Goal: Transaction & Acquisition: Purchase product/service

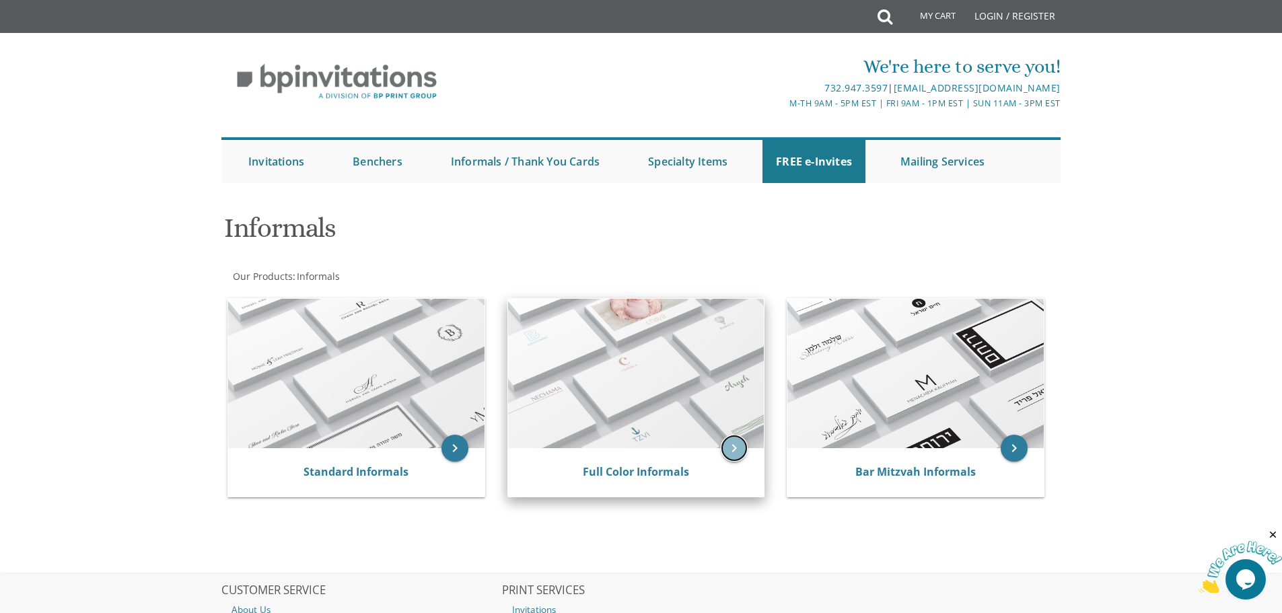
click at [736, 448] on icon "keyboard_arrow_right" at bounding box center [734, 448] width 27 height 27
click at [668, 363] on img at bounding box center [636, 373] width 256 height 149
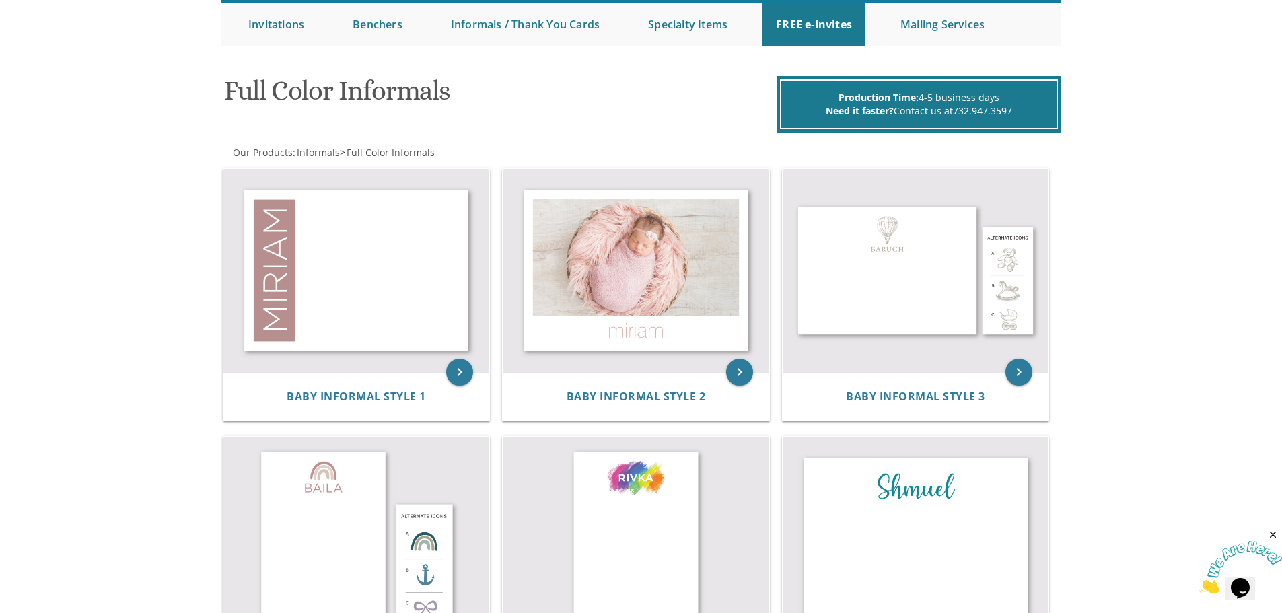
scroll to position [64, 0]
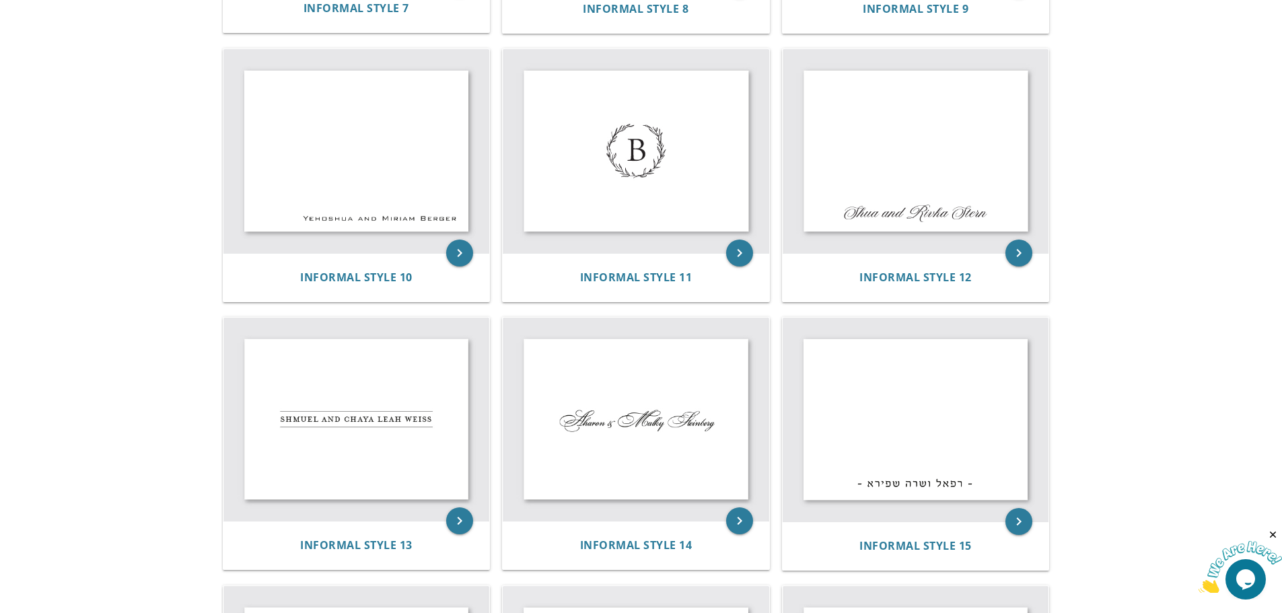
scroll to position [1063, 0]
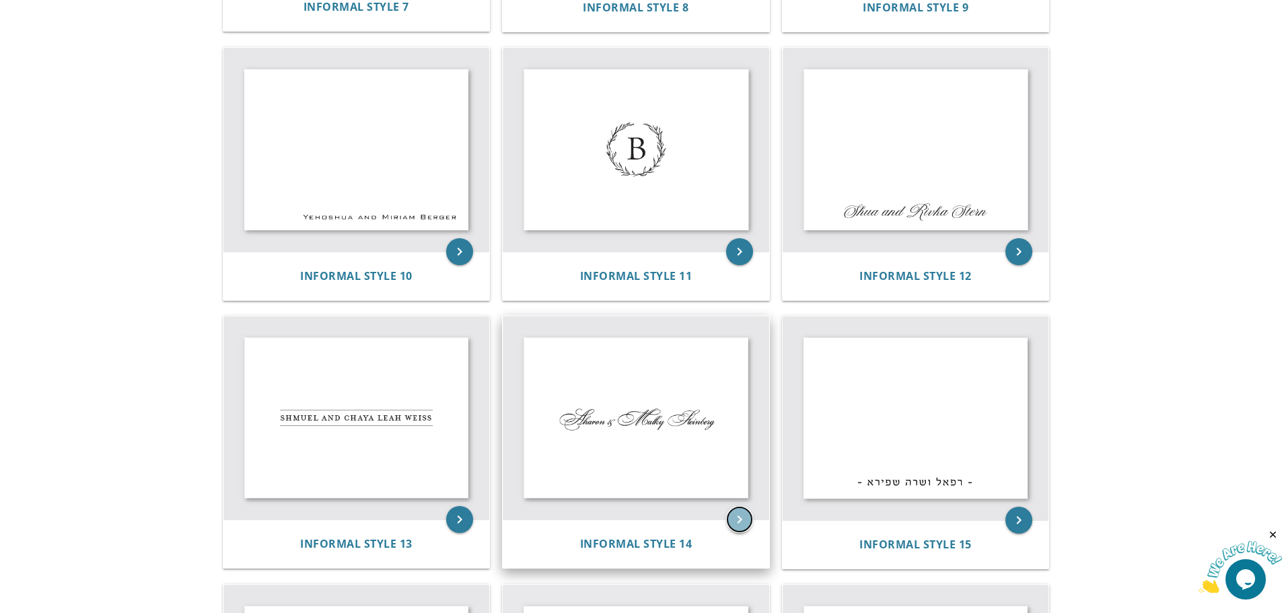
click at [743, 520] on icon "keyboard_arrow_right" at bounding box center [739, 519] width 27 height 27
click at [661, 431] on img at bounding box center [636, 417] width 267 height 203
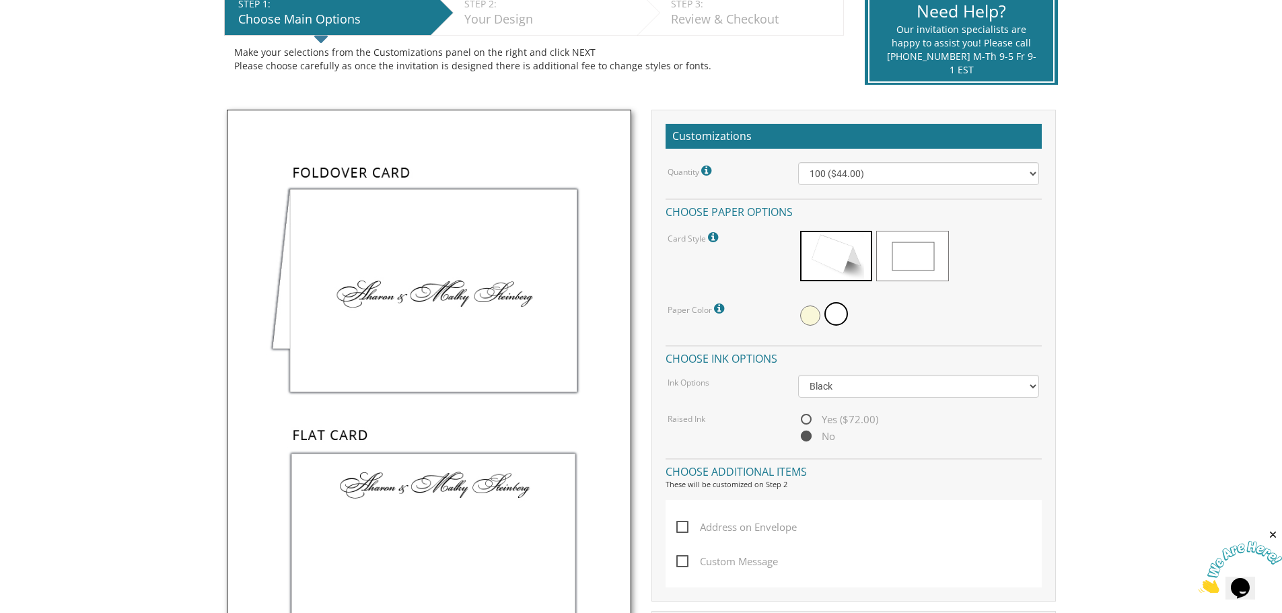
scroll to position [295, 0]
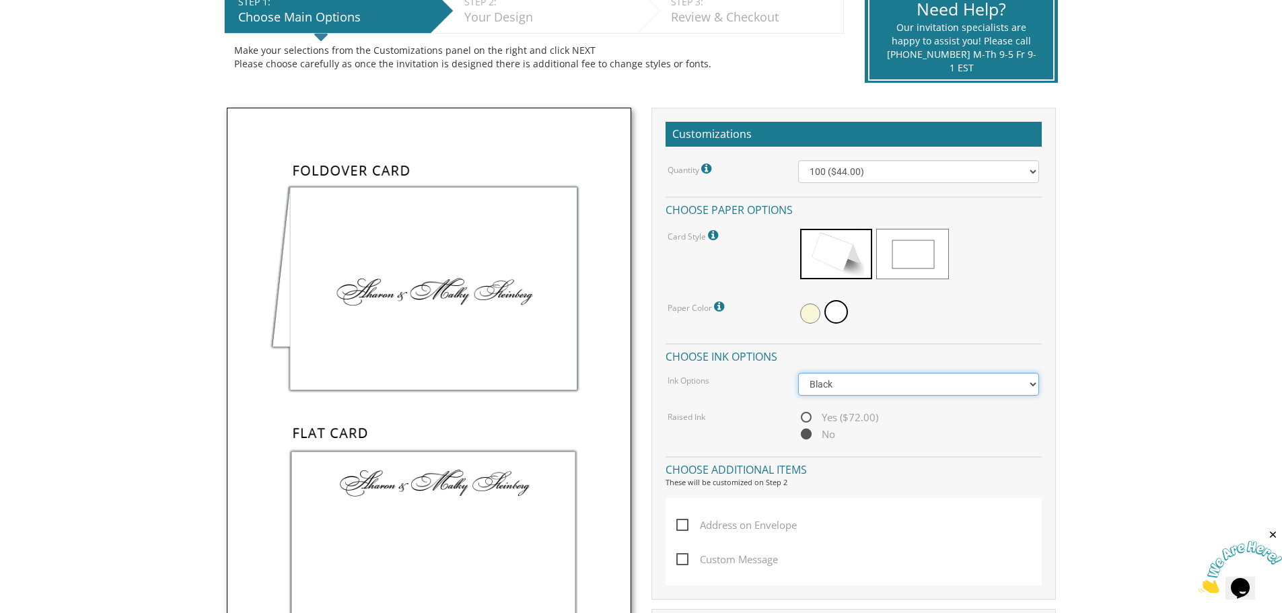
click at [1034, 384] on select "Black Colored Ink ($32.00)" at bounding box center [918, 384] width 241 height 23
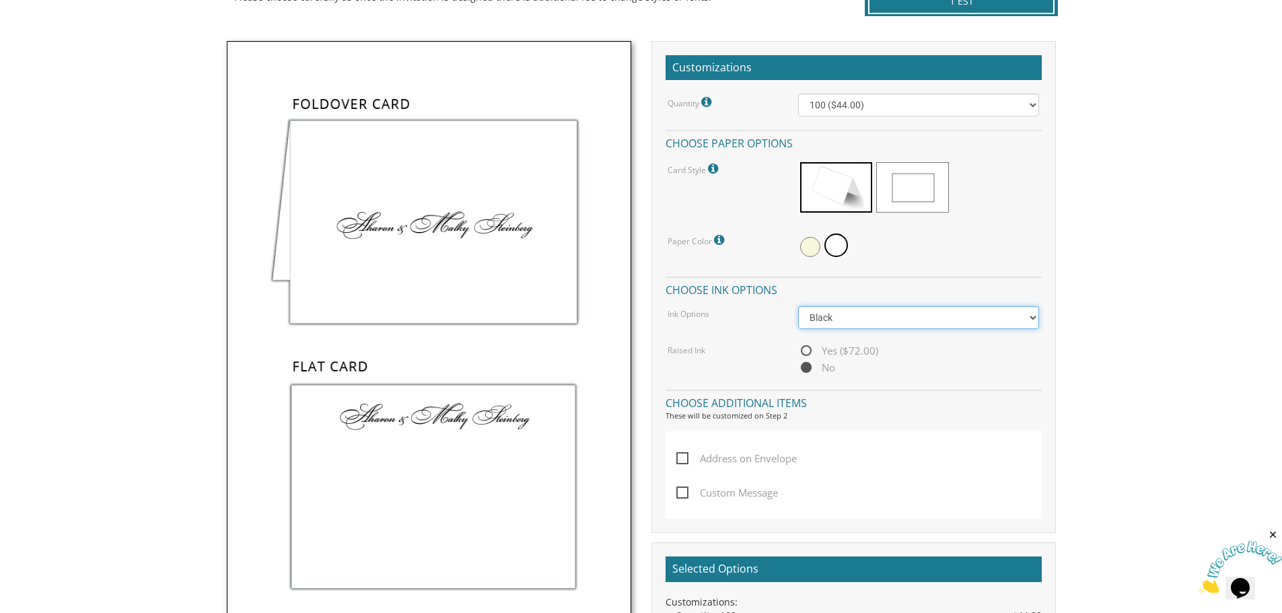
scroll to position [372, 0]
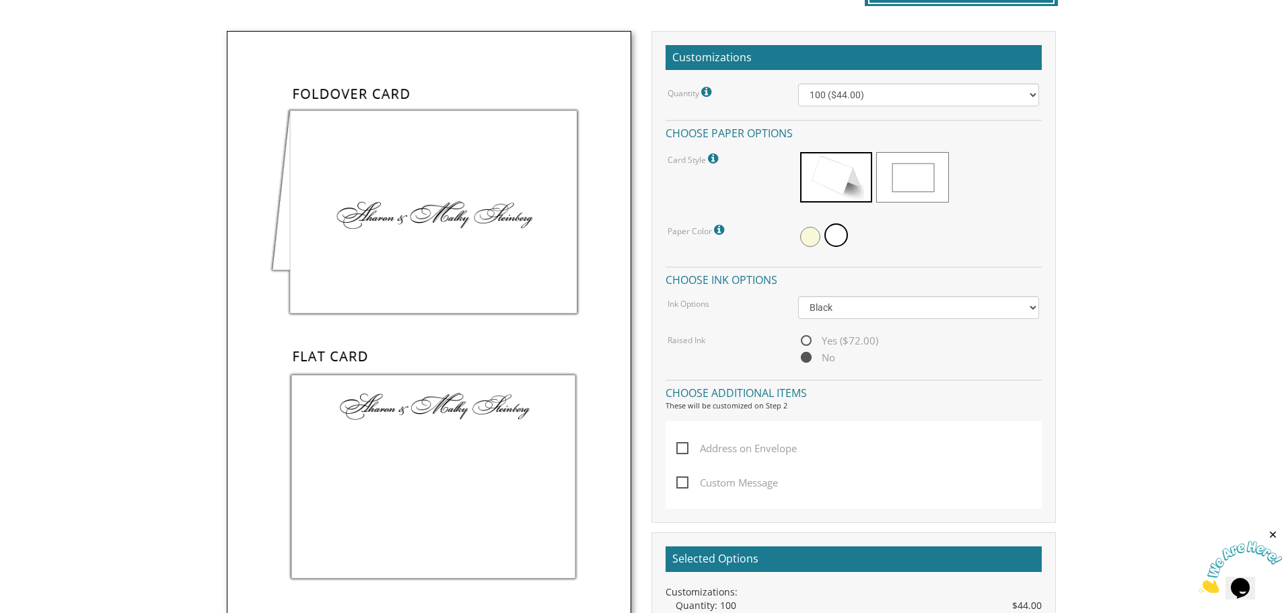
click at [1189, 190] on body "My Cart {{shoppingcart.totalQuantityDisplay}} Total: {{shoppingcart.subtotal}} …" at bounding box center [641, 468] width 1282 height 1680
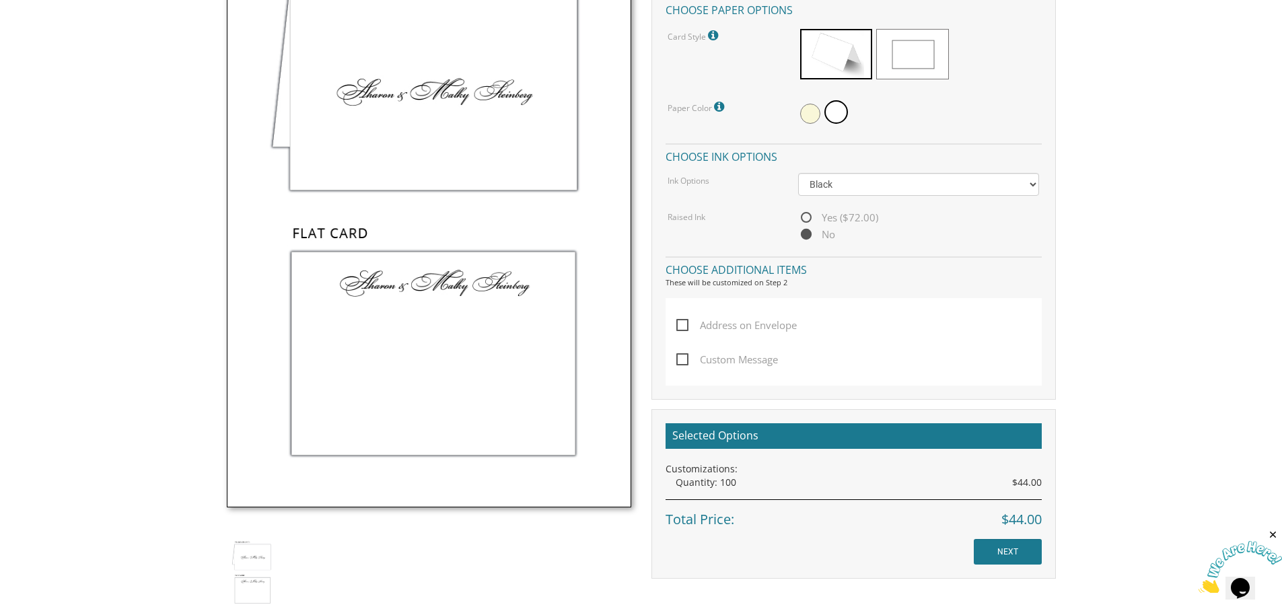
scroll to position [493, 0]
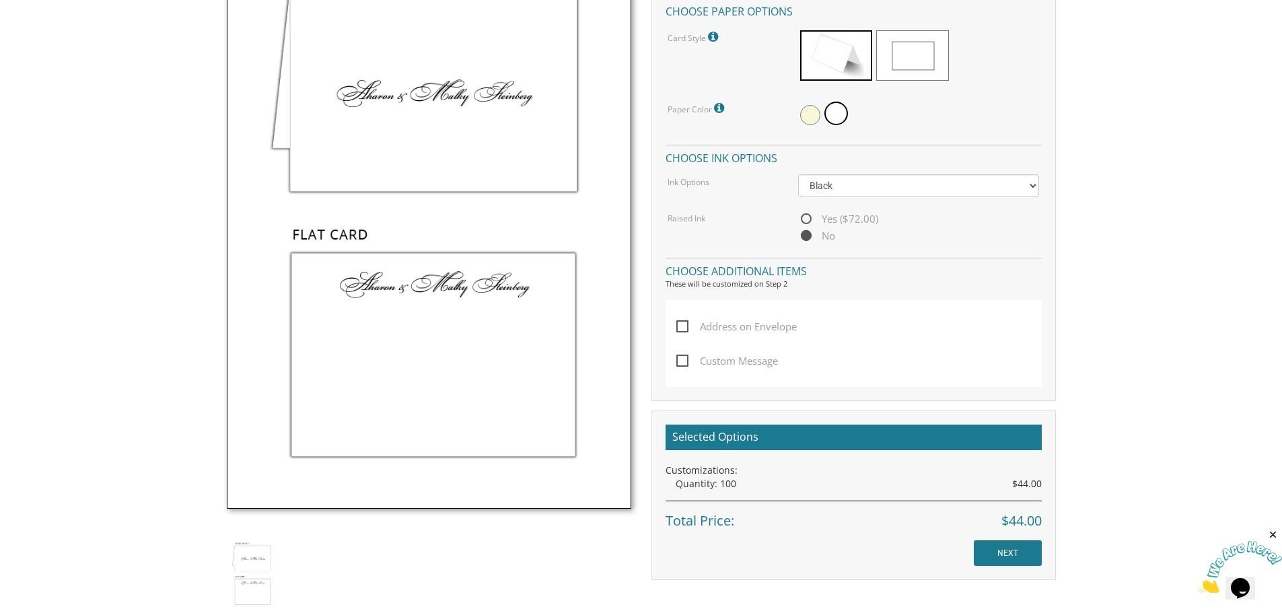
click at [687, 335] on span "Address on Envelope" at bounding box center [736, 326] width 120 height 17
click at [685, 330] on input "Address on Envelope" at bounding box center [680, 325] width 9 height 9
checkbox input "true"
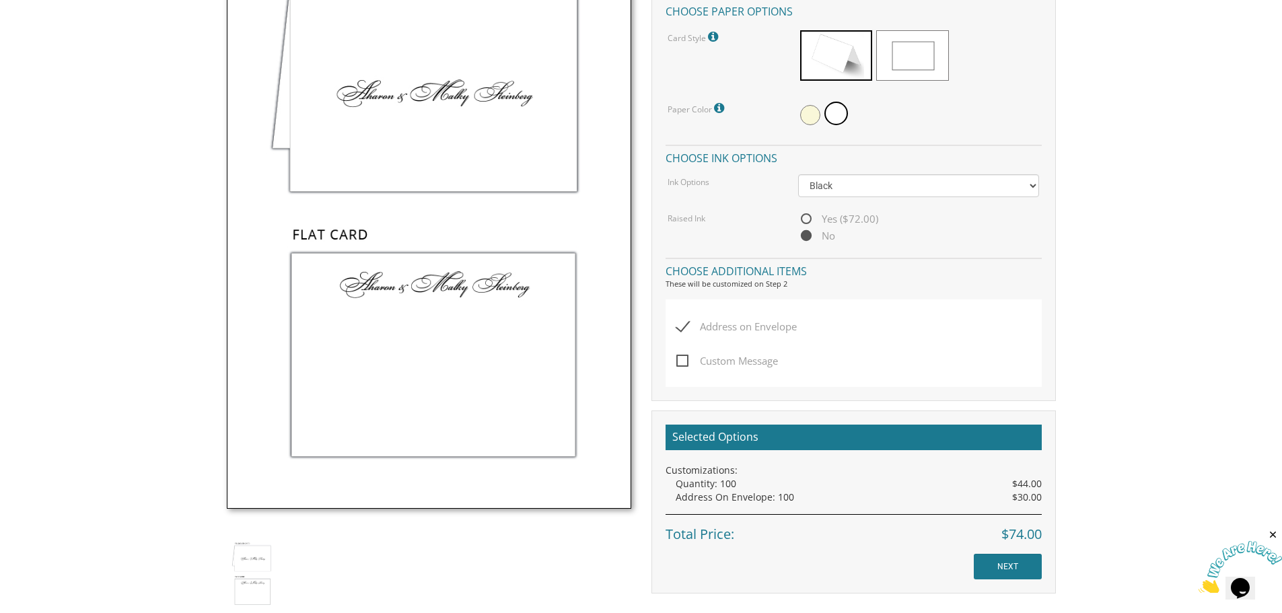
click at [684, 372] on label "Custom Message" at bounding box center [730, 370] width 108 height 34
click at [684, 364] on input "Custom Message" at bounding box center [680, 359] width 9 height 9
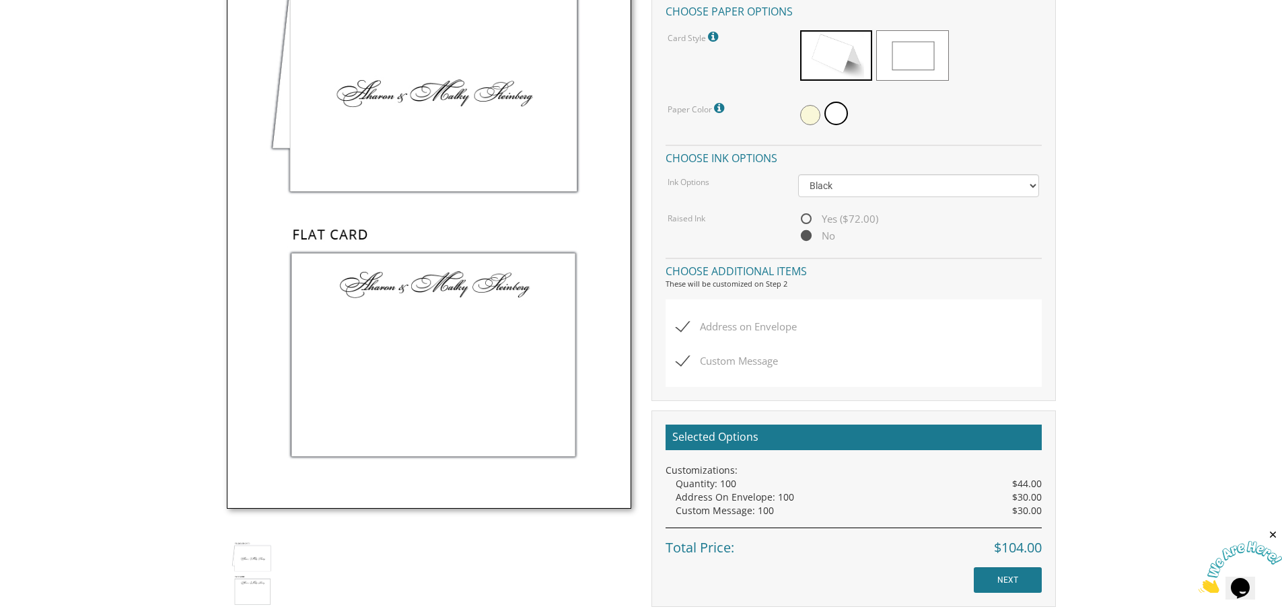
click at [685, 361] on span "Custom Message" at bounding box center [727, 361] width 102 height 17
click at [685, 361] on input "Custom Message" at bounding box center [680, 359] width 9 height 9
checkbox input "false"
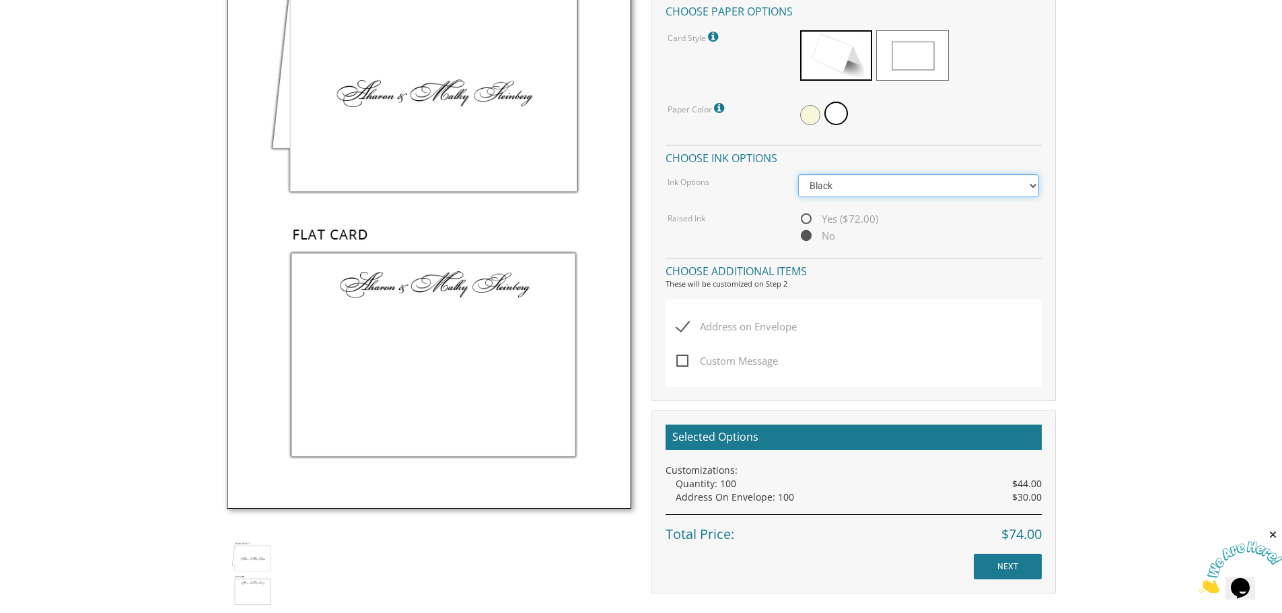
click at [1032, 188] on select "Black Colored Ink ($32.00)" at bounding box center [918, 185] width 241 height 23
click at [798, 174] on select "Black Colored Ink ($32.00)" at bounding box center [918, 185] width 241 height 23
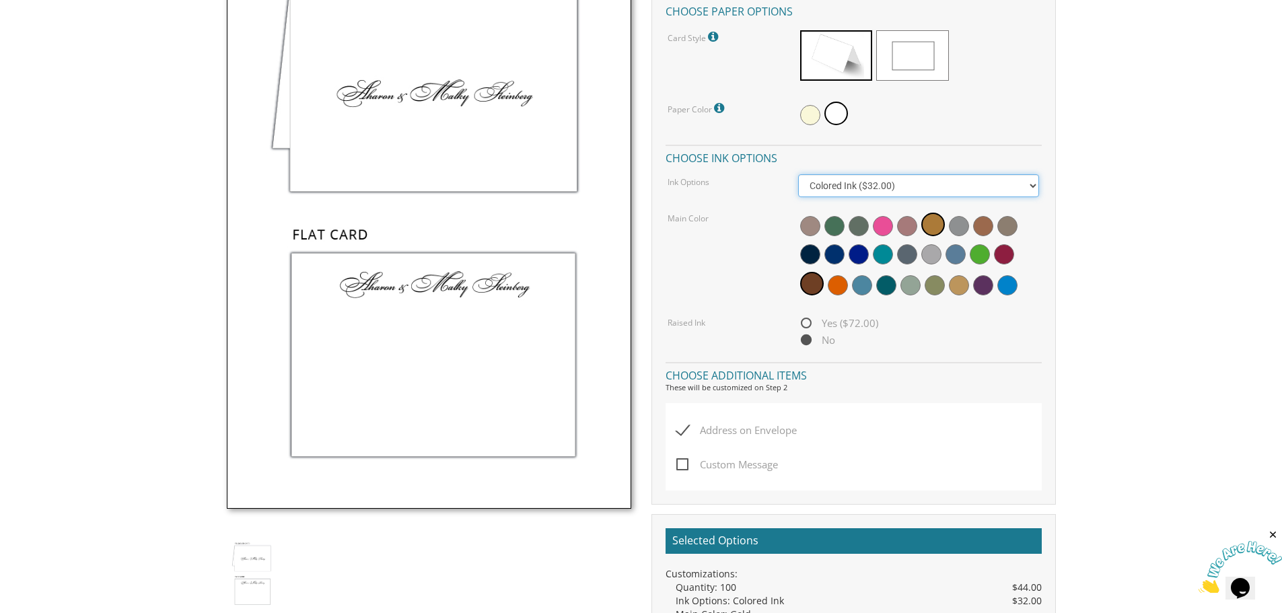
click at [1022, 196] on select "Black Colored Ink ($32.00)" at bounding box center [918, 185] width 241 height 23
select select "Black"
click at [798, 174] on select "Black Colored Ink ($32.00)" at bounding box center [918, 185] width 241 height 23
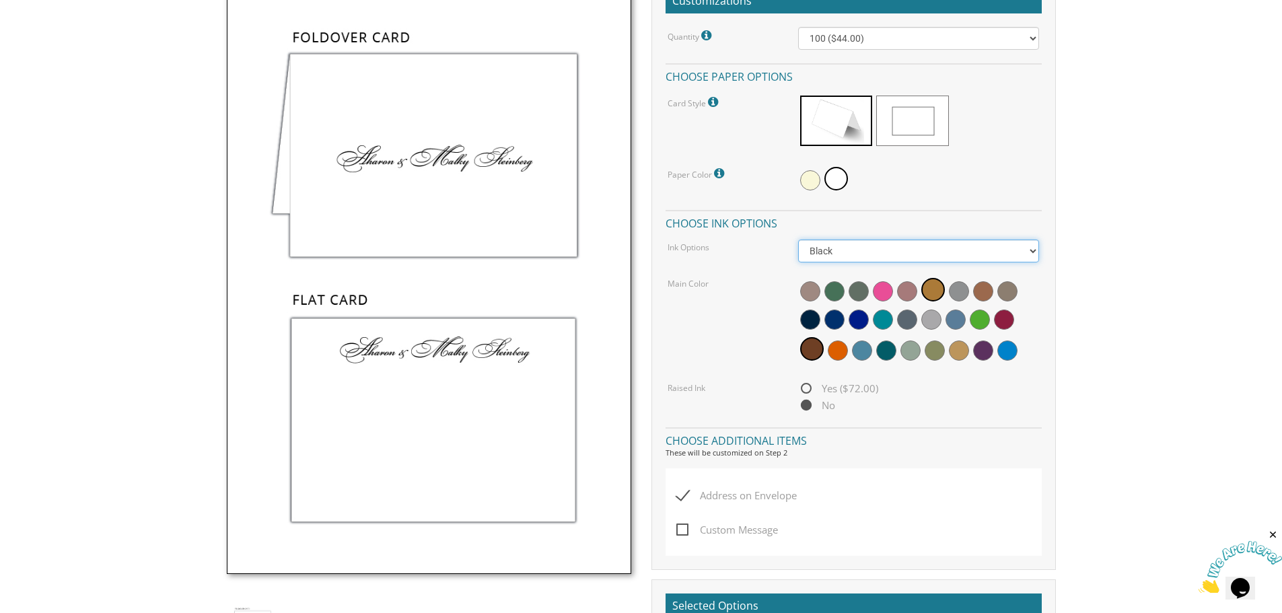
scroll to position [419, 0]
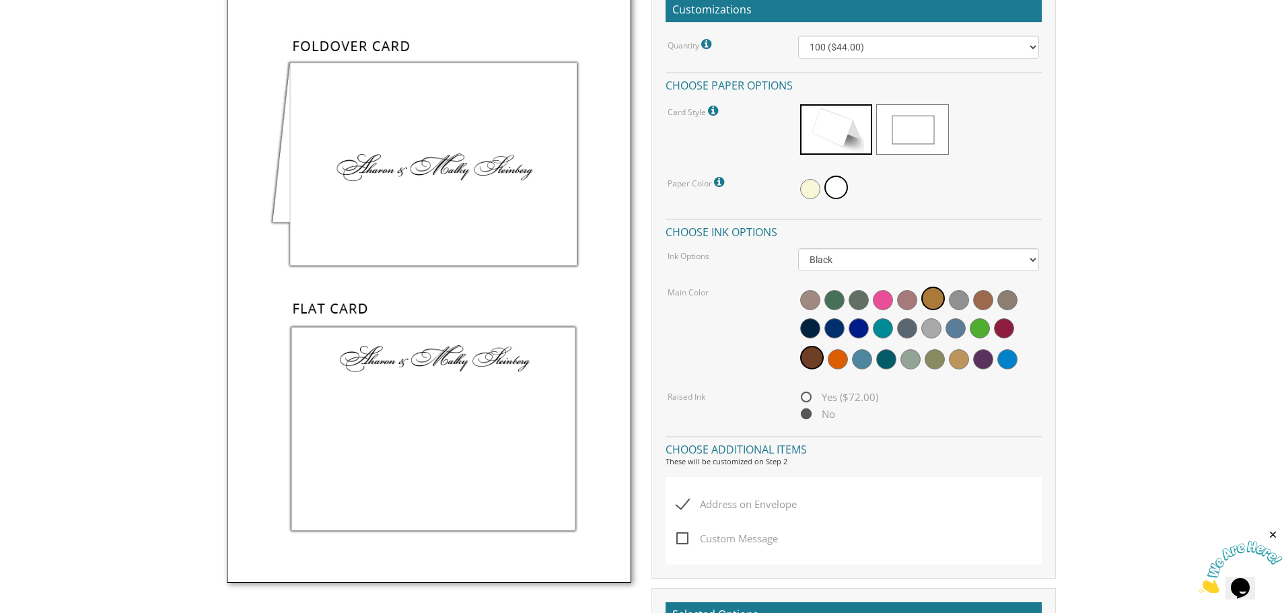
click at [814, 190] on span at bounding box center [810, 189] width 20 height 20
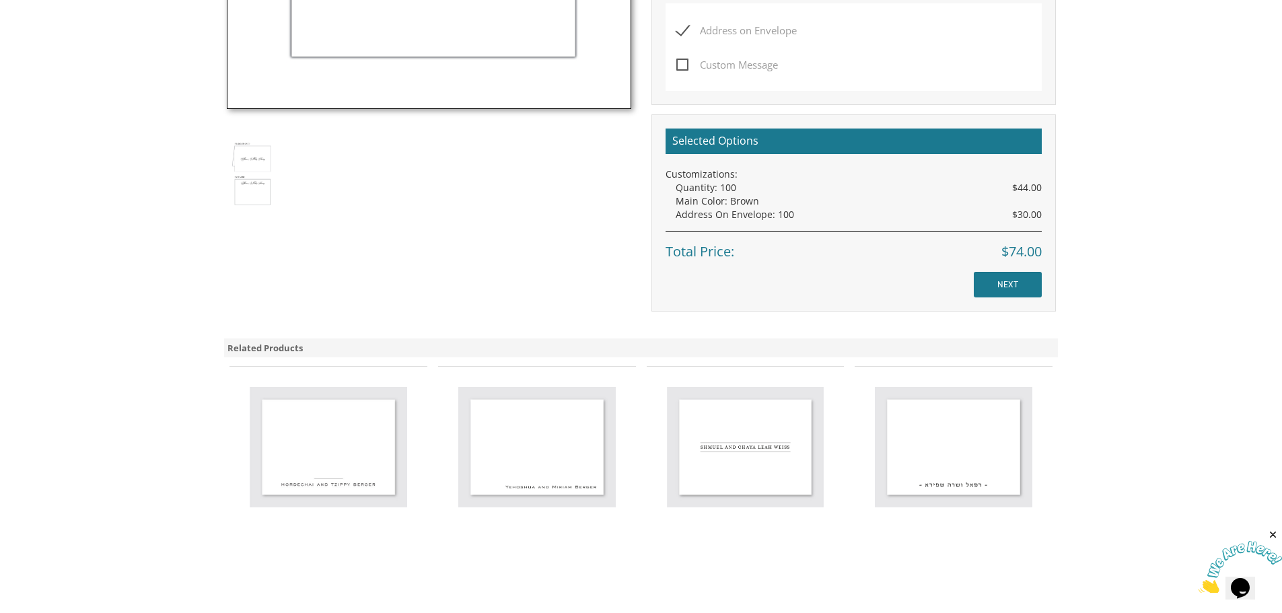
scroll to position [897, 0]
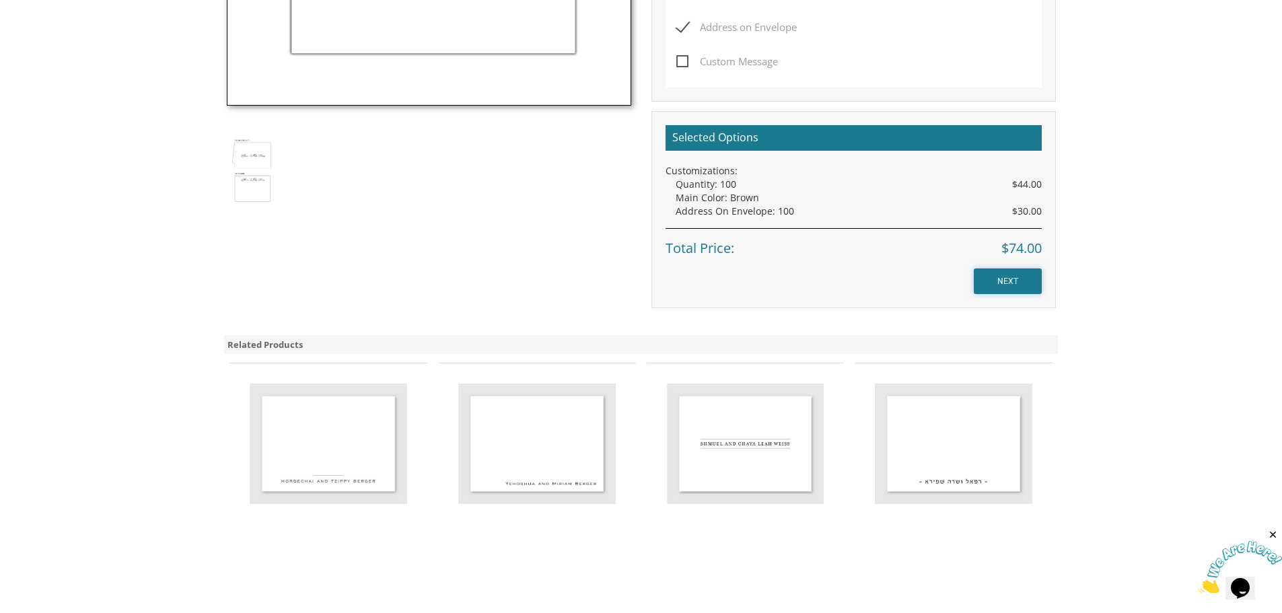
click at [1015, 281] on input "NEXT" at bounding box center [1008, 282] width 68 height 26
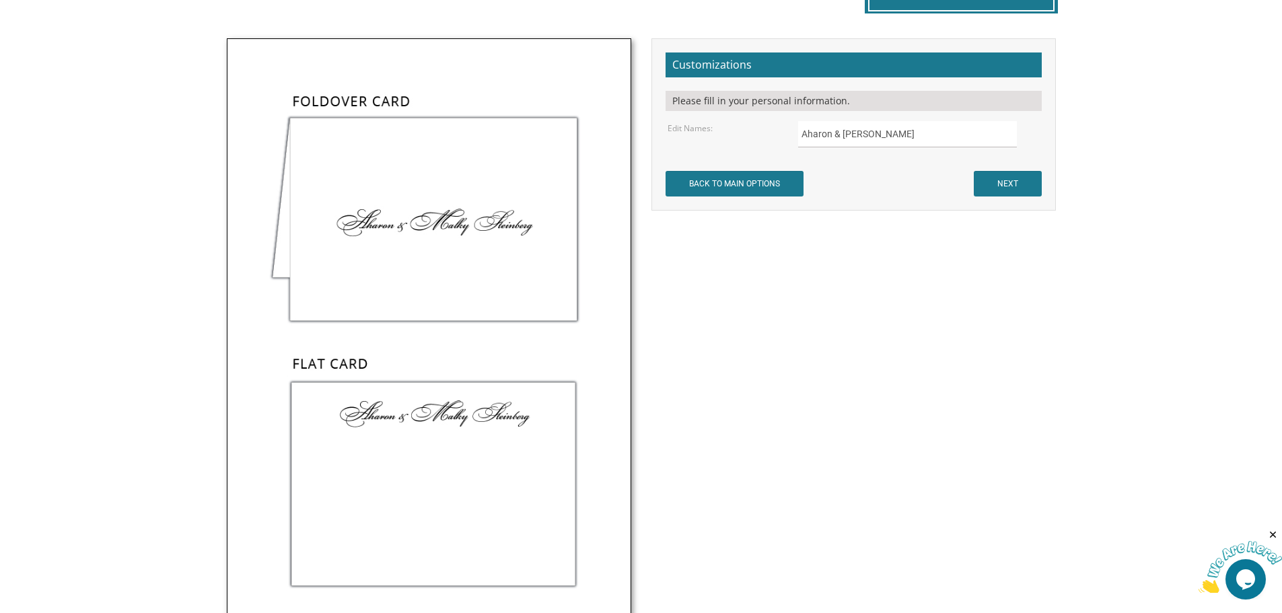
scroll to position [383, 0]
click at [833, 138] on input "Aharon & [PERSON_NAME]" at bounding box center [907, 133] width 219 height 26
click at [924, 136] on input "AharonJu & [PERSON_NAME]" at bounding box center [907, 133] width 219 height 26
type input "A"
type input "[PERSON_NAME] & [PERSON_NAME]"
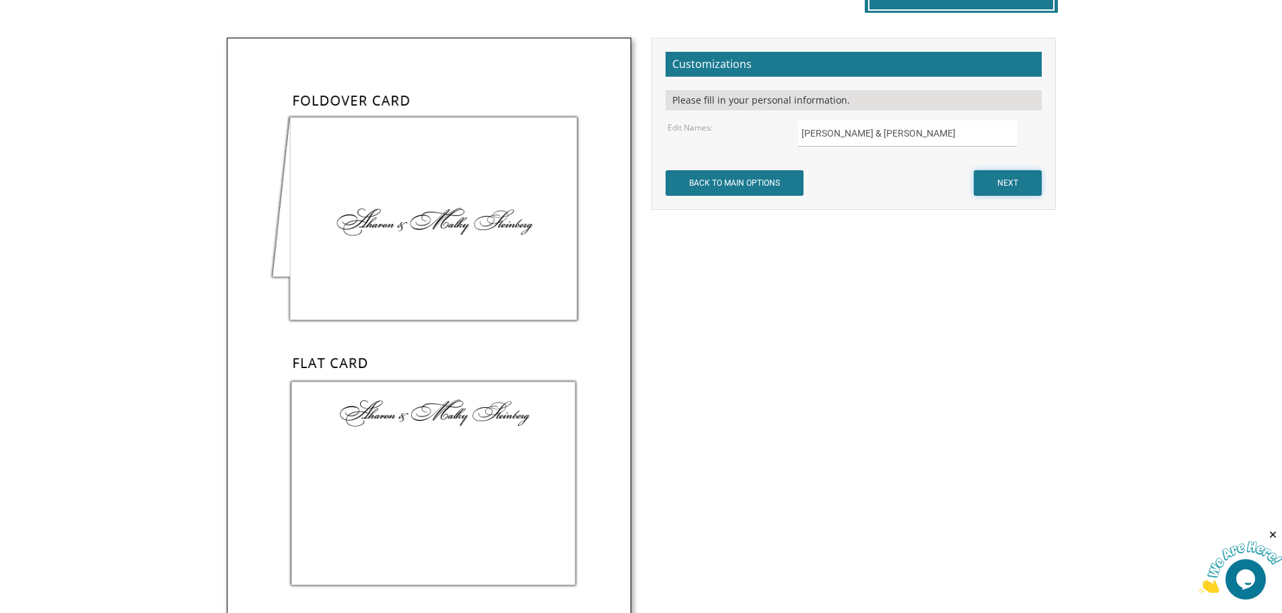
click at [1005, 182] on input "NEXT" at bounding box center [1008, 183] width 68 height 26
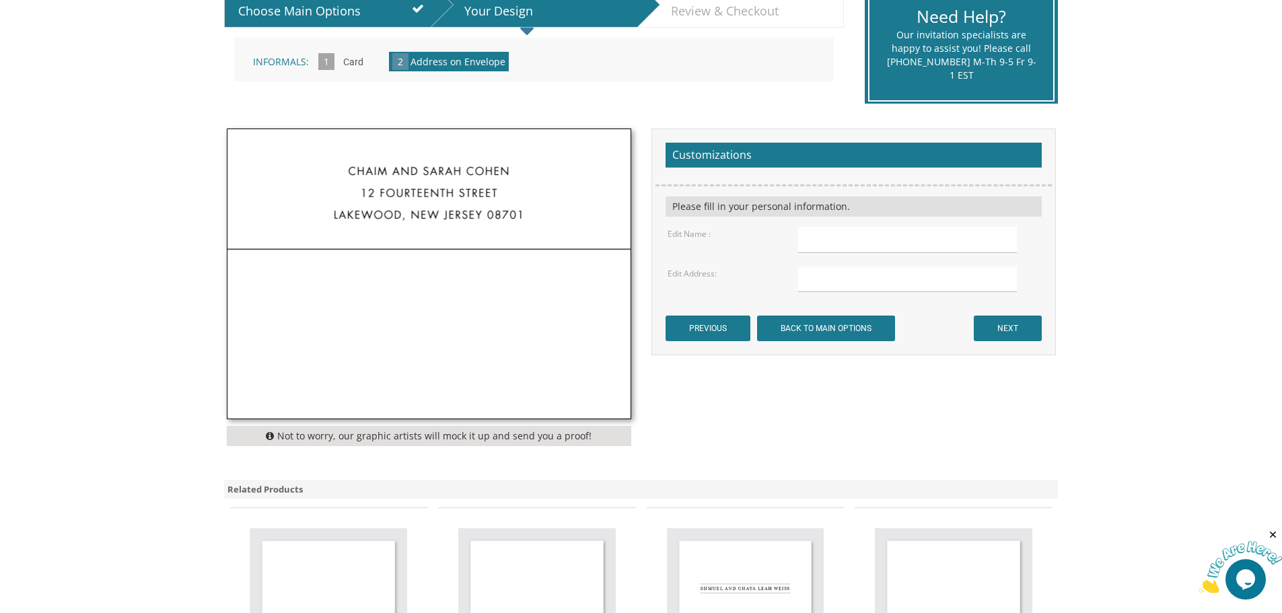
scroll to position [300, 0]
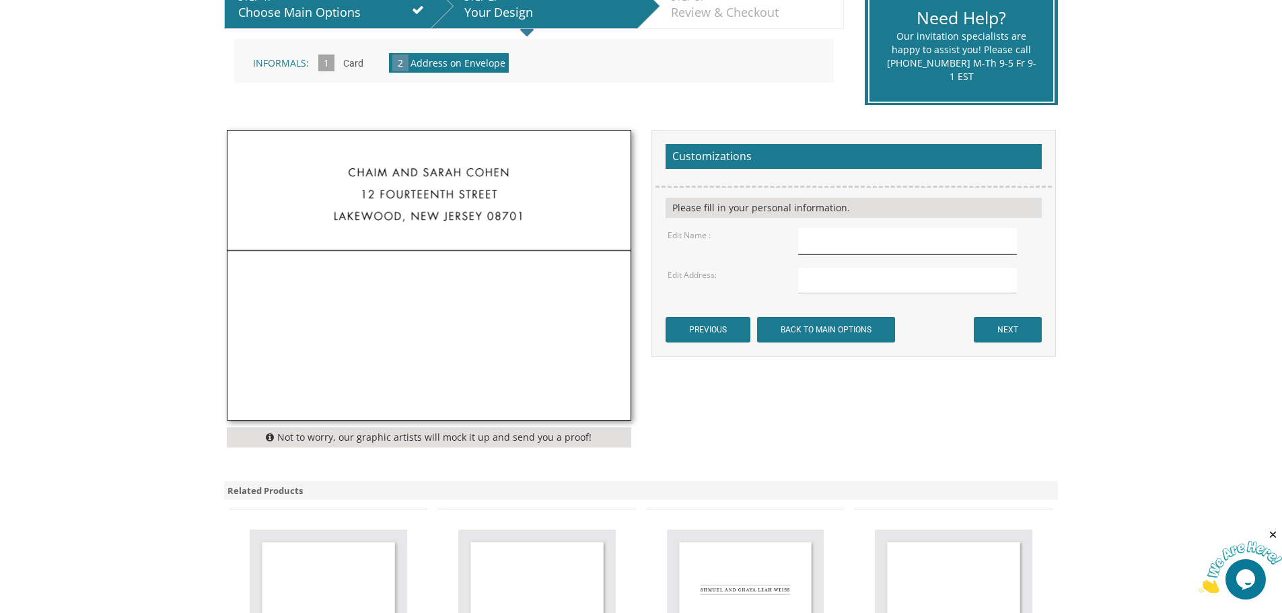
click at [843, 242] on input "text" at bounding box center [907, 241] width 219 height 26
type input "Julie and Guy Pedelini"
click at [828, 277] on input "text" at bounding box center [907, 281] width 219 height 26
type input "3 Shadewood Place Lititz Pa 17543"
click at [1005, 333] on input "NEXT" at bounding box center [1008, 330] width 68 height 26
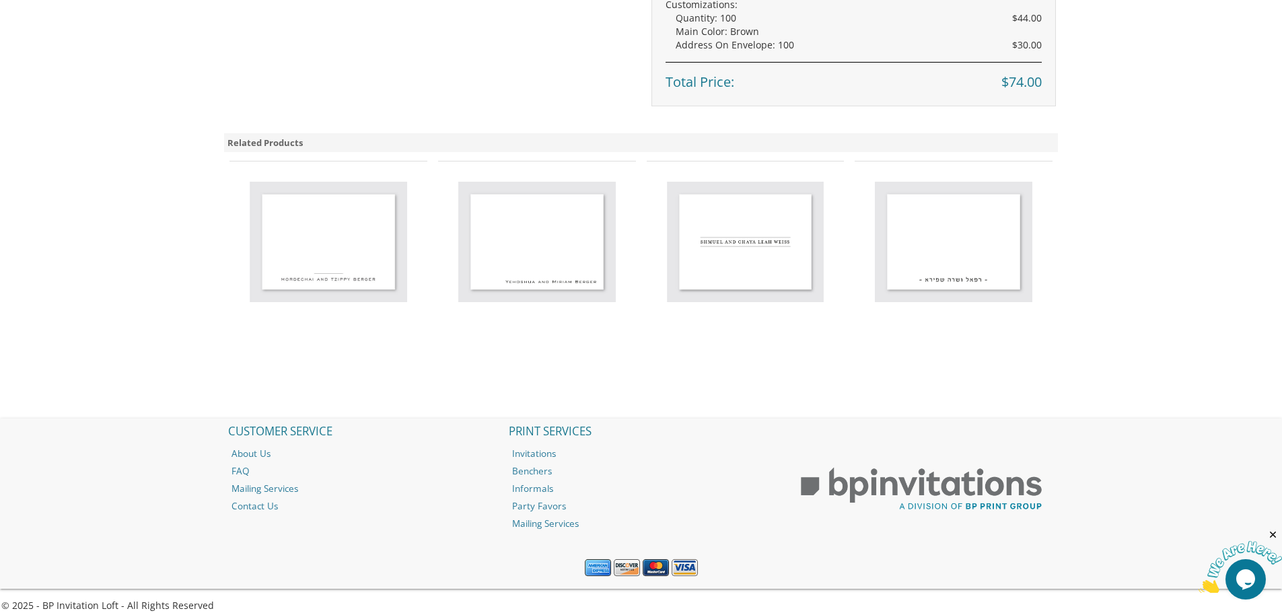
scroll to position [724, 0]
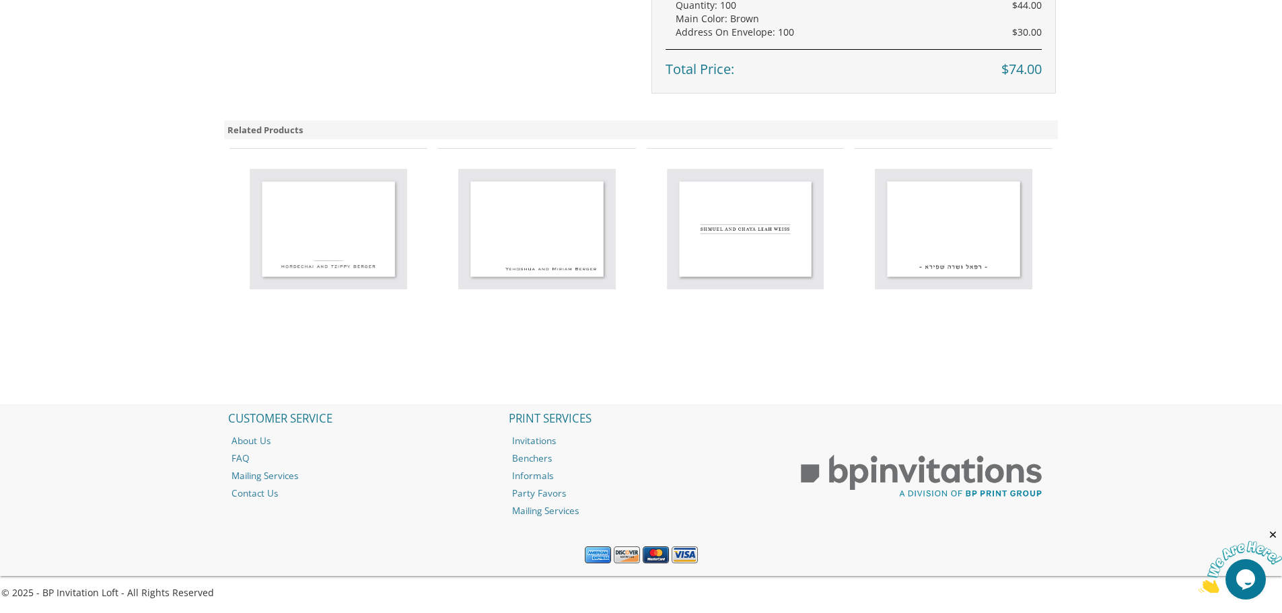
click at [598, 551] on img at bounding box center [598, 556] width 26 height 18
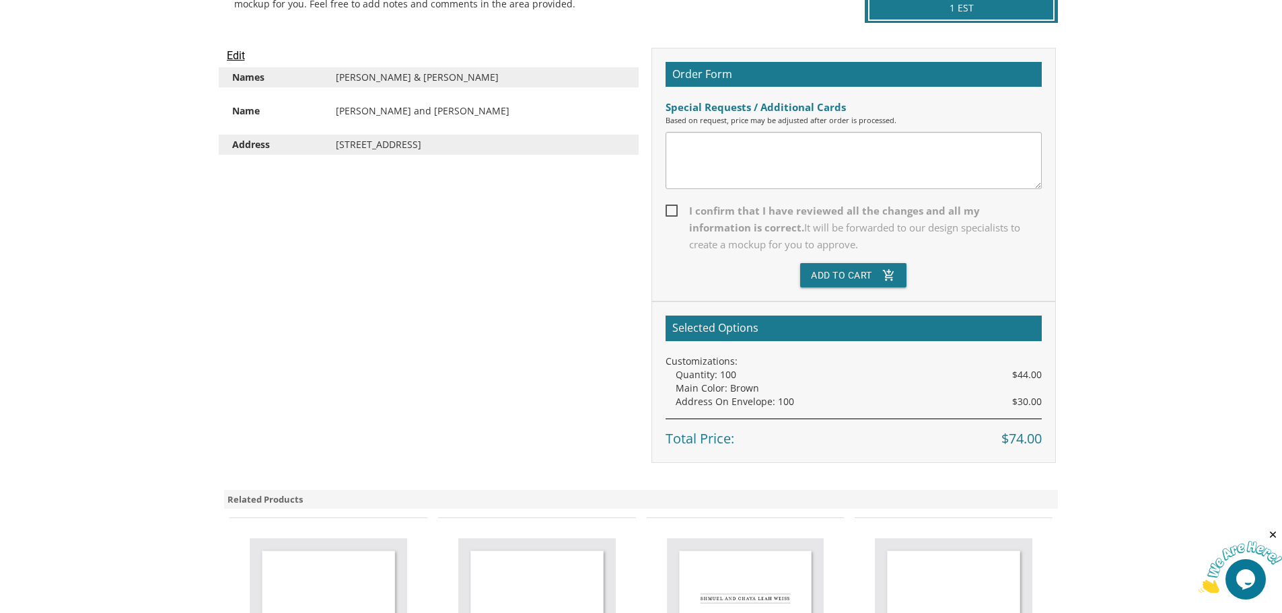
scroll to position [339, 0]
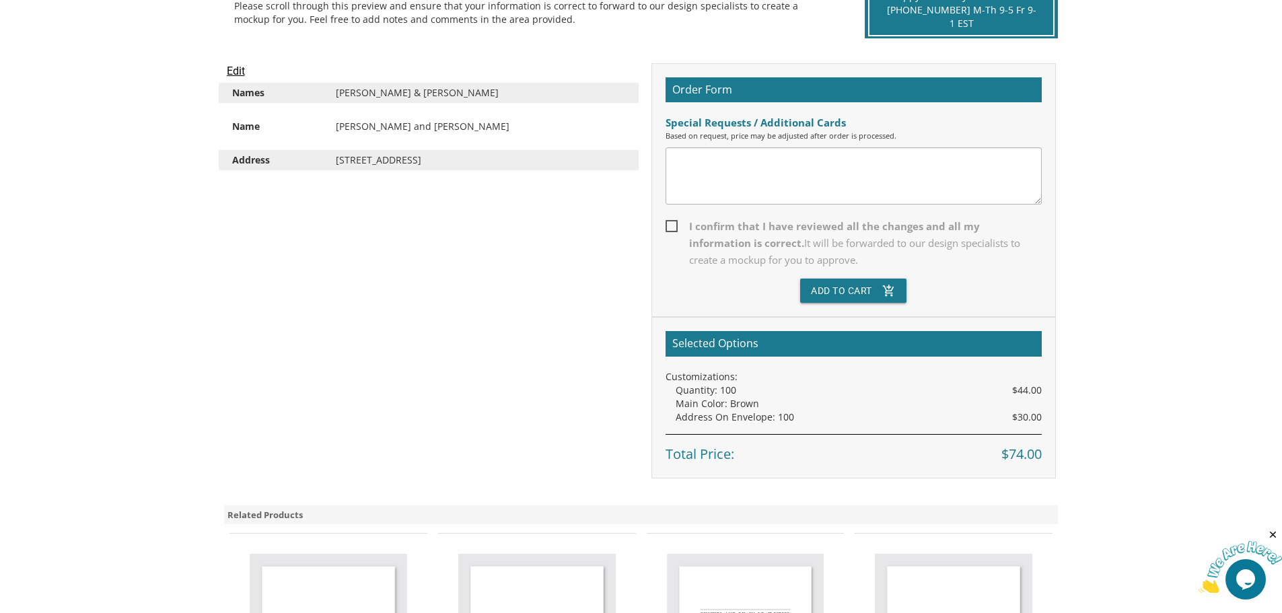
click at [672, 228] on span "I confirm that I have reviewed all the changes and all my information is correc…" at bounding box center [854, 243] width 376 height 50
click at [672, 228] on input "I confirm that I have reviewed all the changes and all my information is correc…" at bounding box center [670, 225] width 9 height 9
checkbox input "true"
click at [860, 293] on button "Add To Cart add_shopping_cart" at bounding box center [853, 291] width 106 height 24
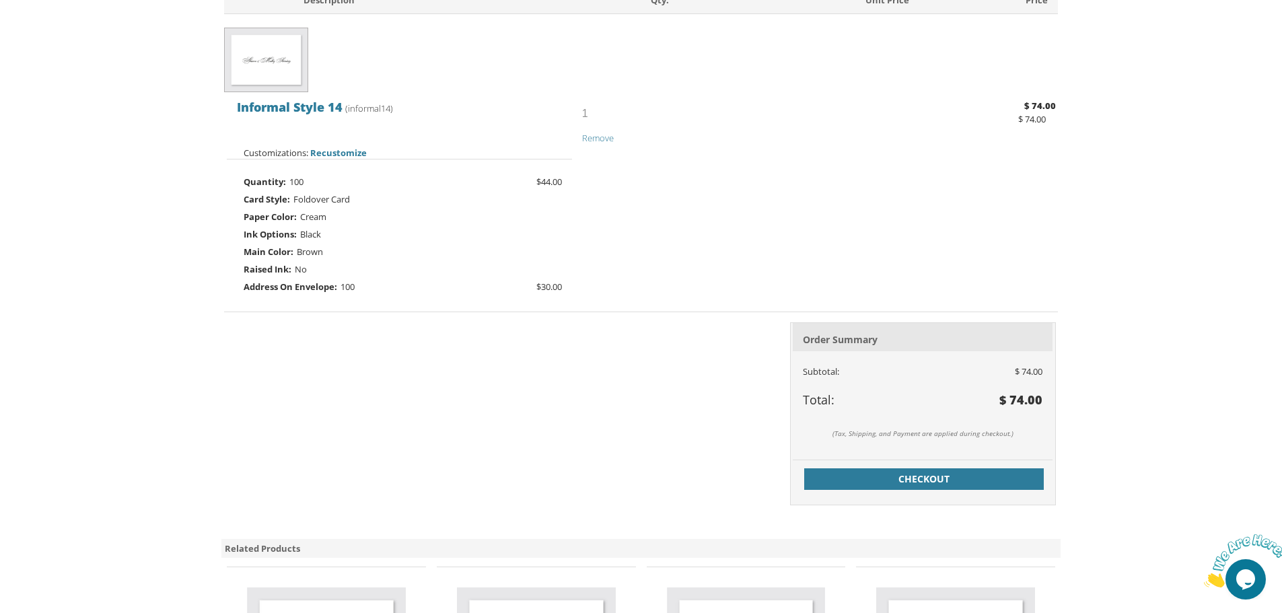
scroll to position [318, 0]
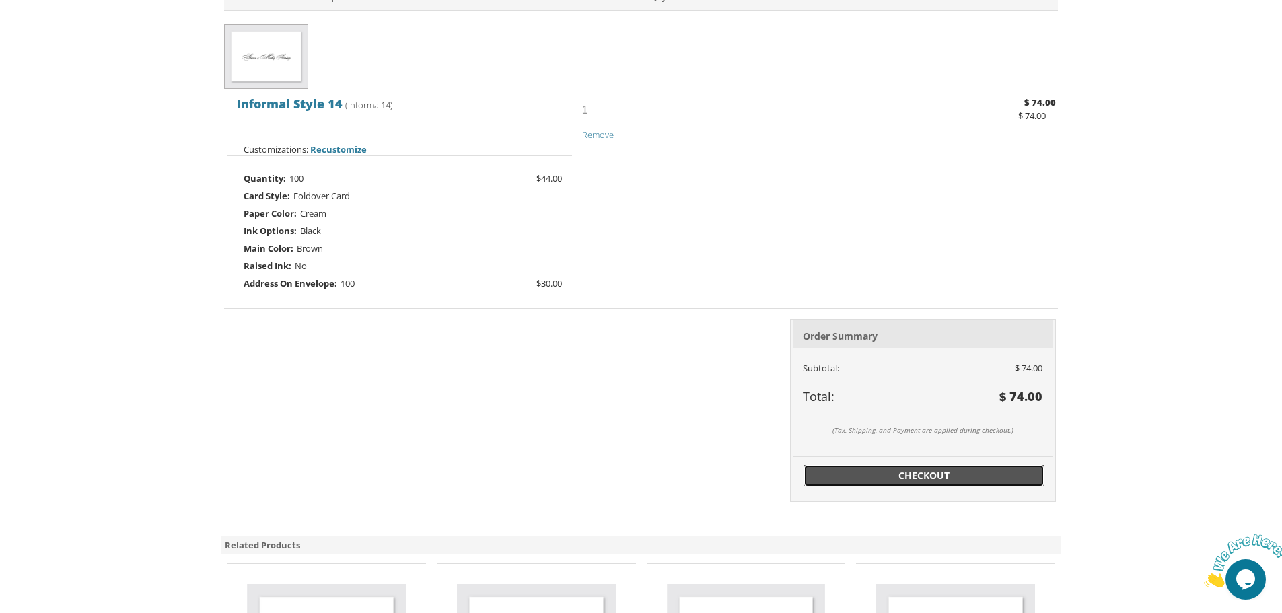
click at [938, 470] on span "Checkout" at bounding box center [923, 475] width 223 height 13
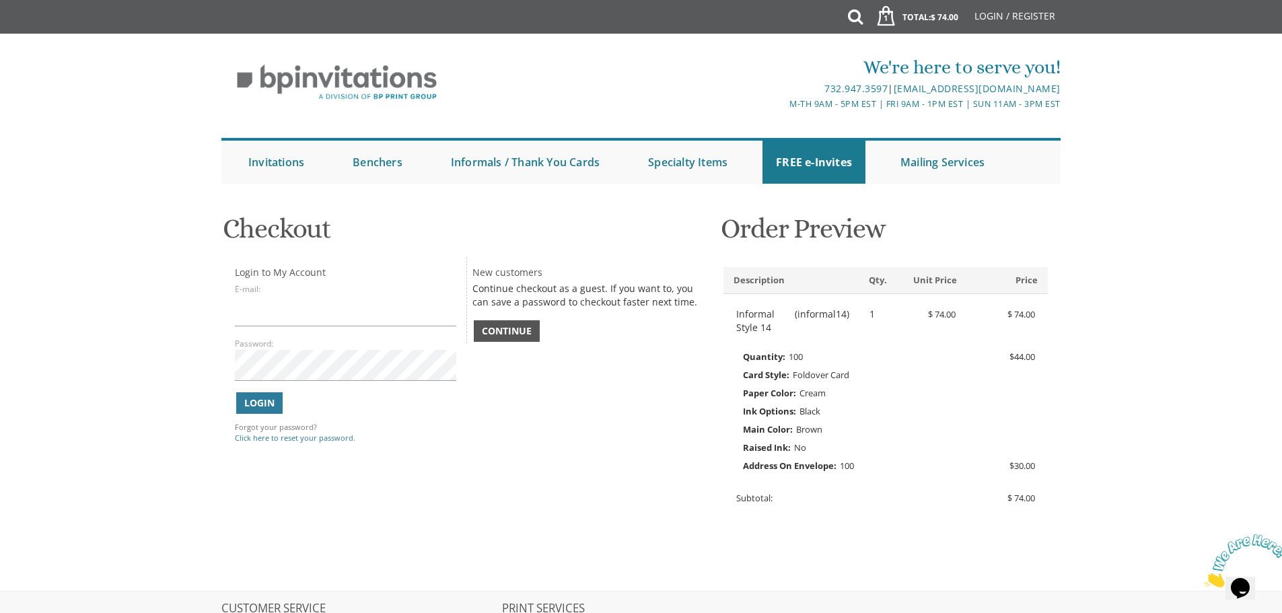
click at [504, 330] on span "Continue" at bounding box center [507, 330] width 50 height 13
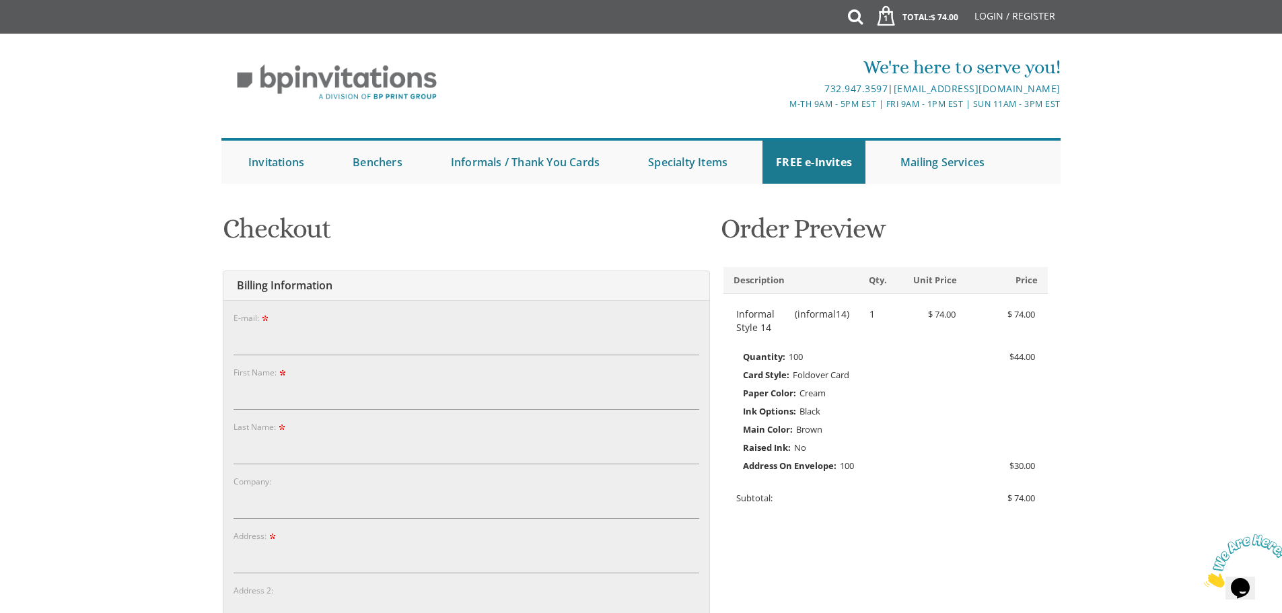
click at [338, 321] on div "E-mail:" at bounding box center [467, 333] width 466 height 44
click at [297, 316] on div "E-mail:" at bounding box center [467, 333] width 466 height 44
click at [293, 321] on div "E-mail:" at bounding box center [467, 333] width 466 height 44
click at [262, 316] on img at bounding box center [265, 319] width 6 height 6
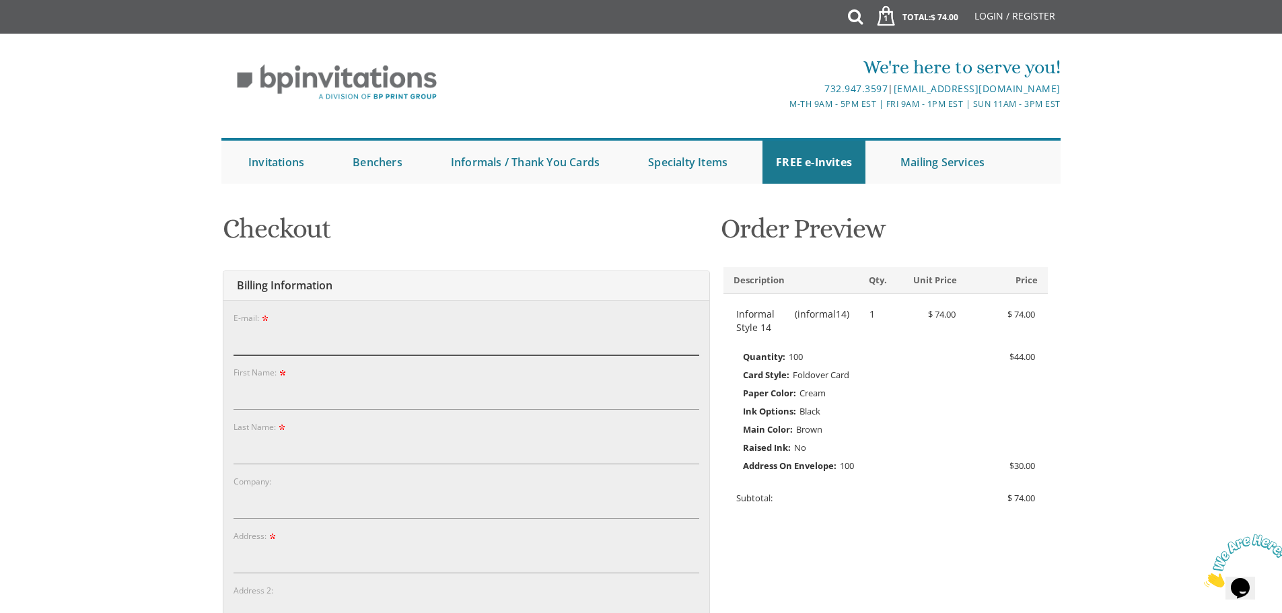
click at [262, 324] on input "E-mail:" at bounding box center [467, 339] width 466 height 31
click at [277, 326] on input "E-mail:" at bounding box center [467, 339] width 466 height 31
type input "guypedelini@gmail.com"
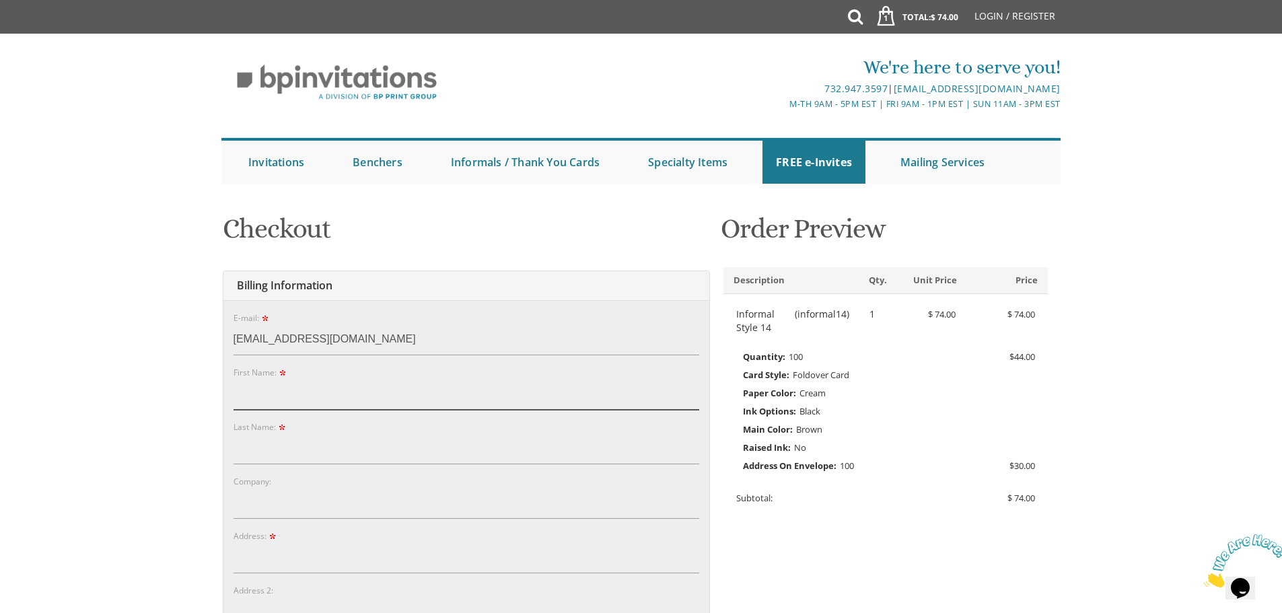
type input "Guy"
type input "Pedelini"
type input "3 Shadewood Place"
type input "Lititz"
type input "17543"
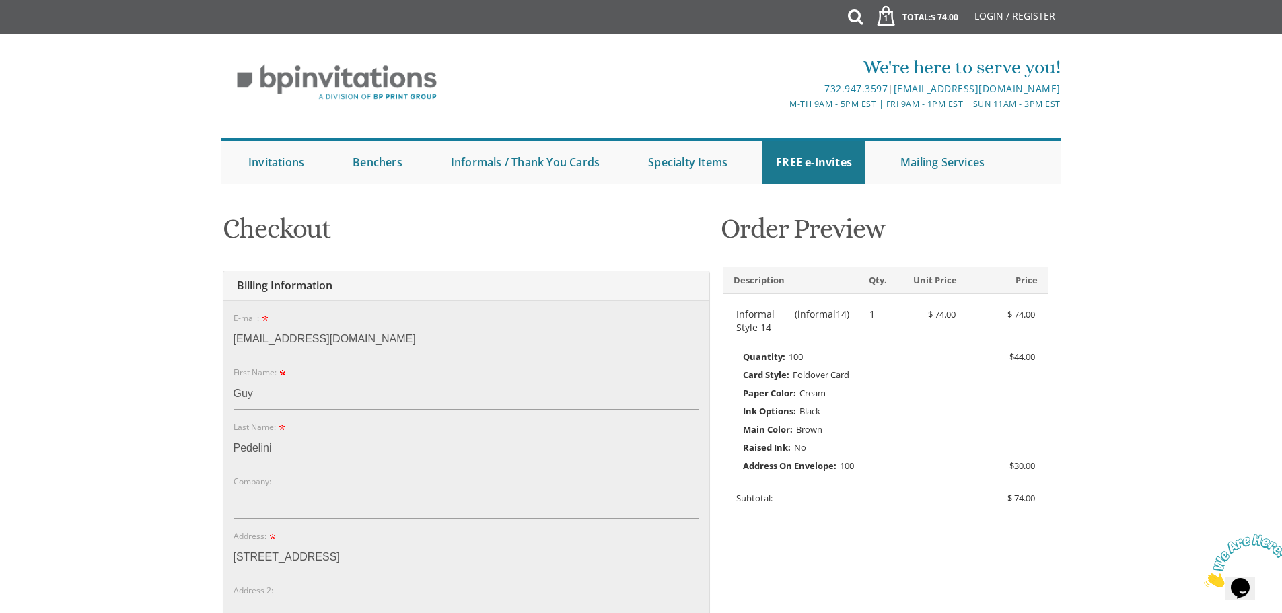
select select "PA"
type input "9086447906"
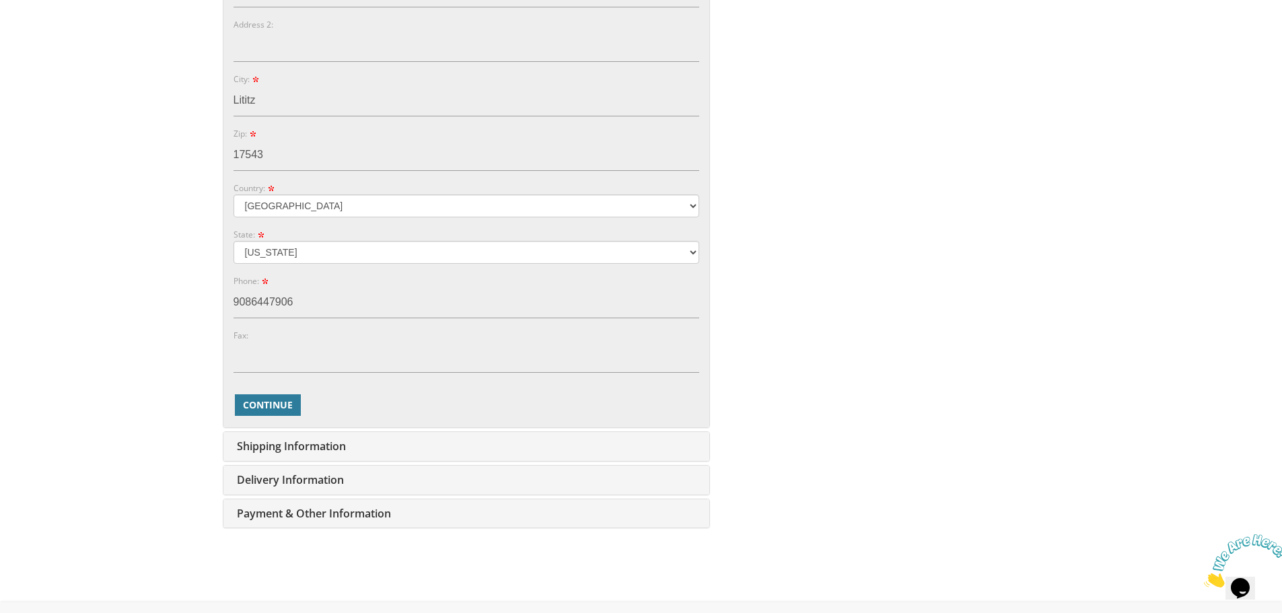
scroll to position [569, 0]
click at [267, 404] on span "Continue" at bounding box center [268, 402] width 50 height 13
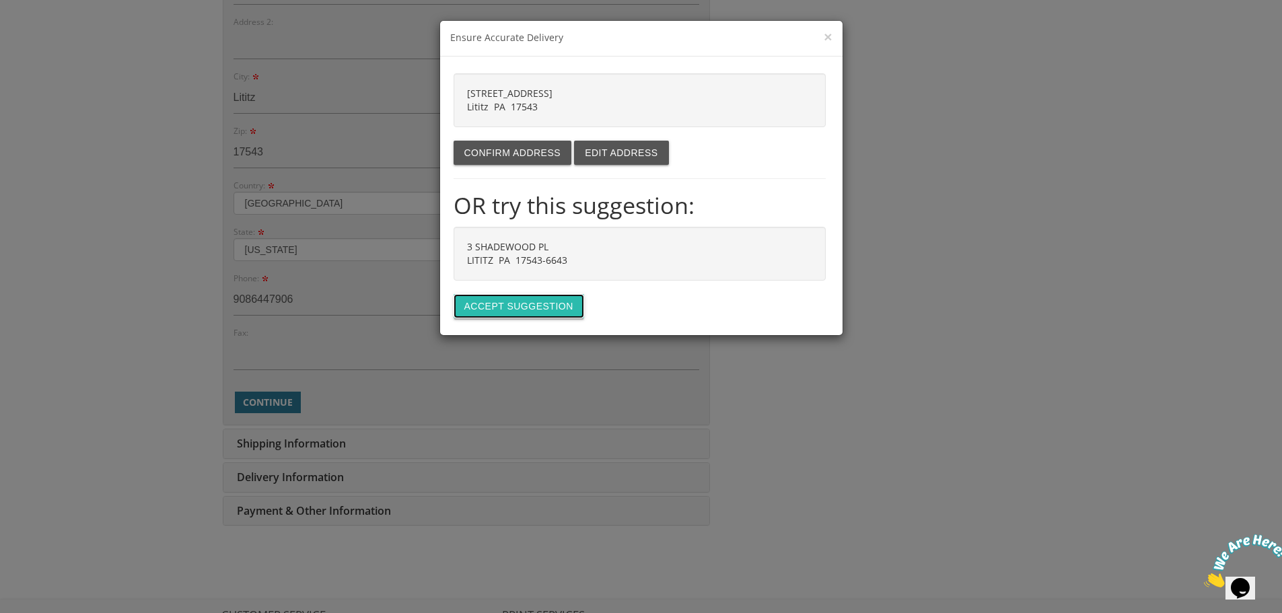
click at [519, 308] on button "Accept suggestion" at bounding box center [519, 306] width 131 height 24
type input "3 SHADEWOOD PL"
type input "LITITZ"
type input "17543-6643"
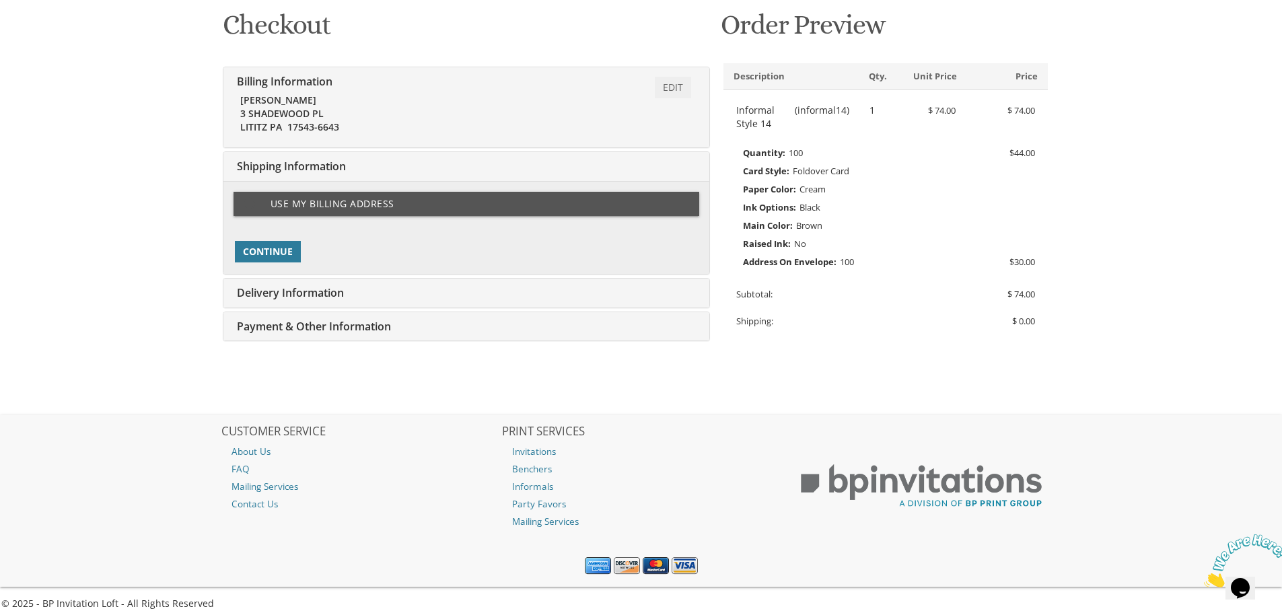
scroll to position [239, 0]
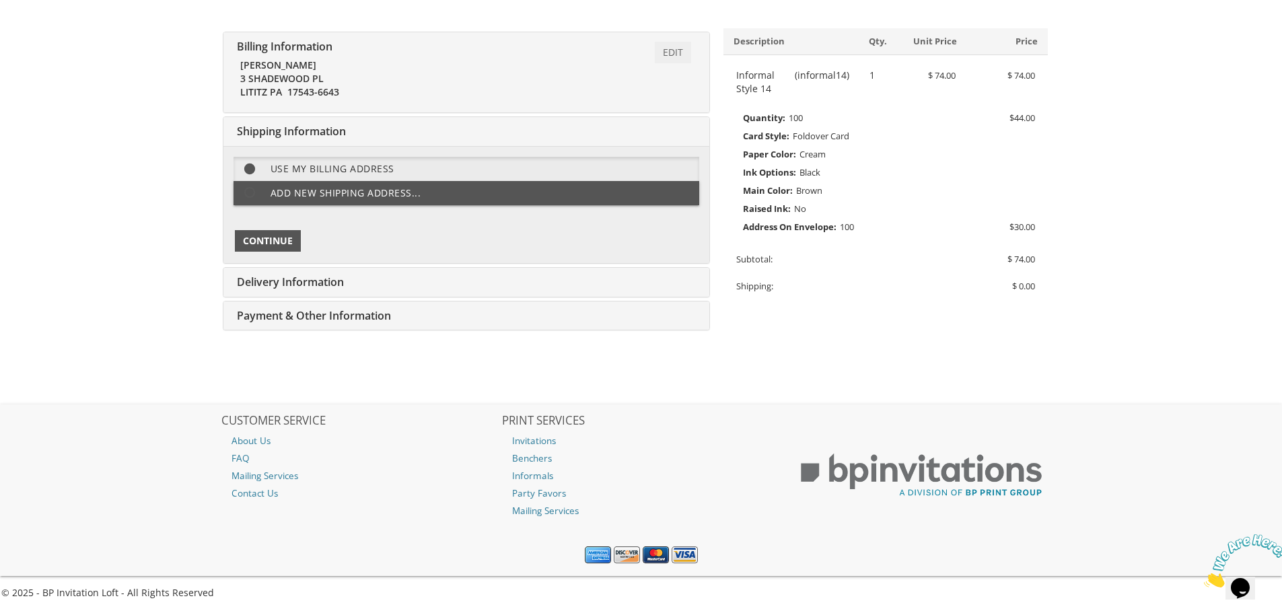
click at [277, 238] on span "Continue" at bounding box center [268, 240] width 50 height 13
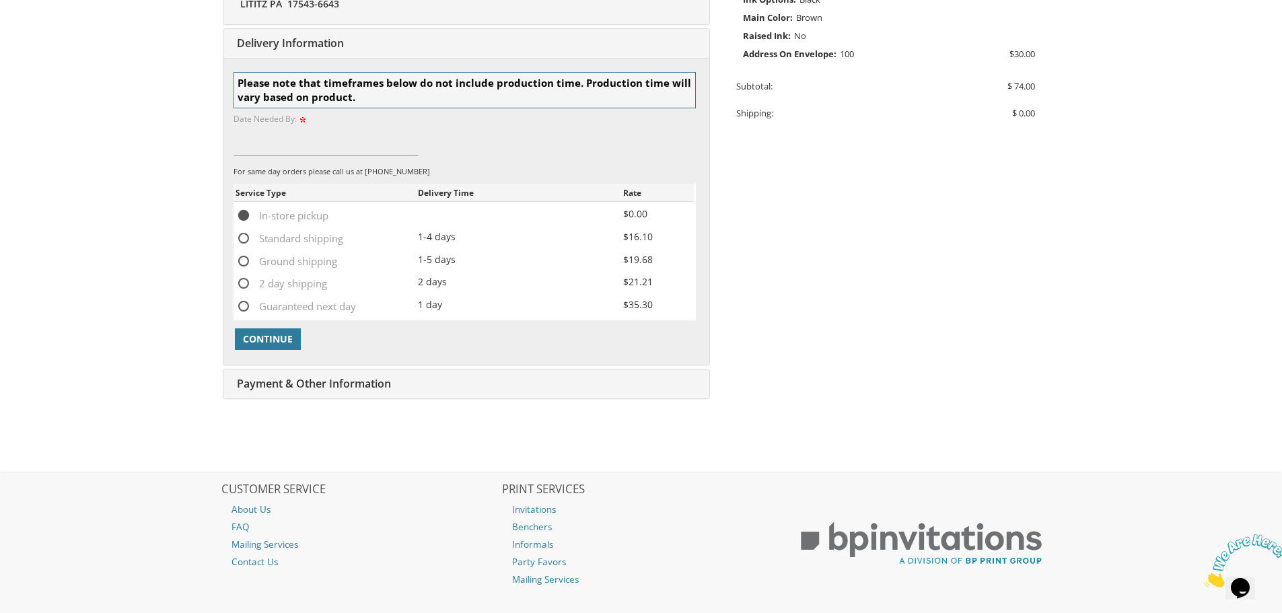
scroll to position [416, 0]
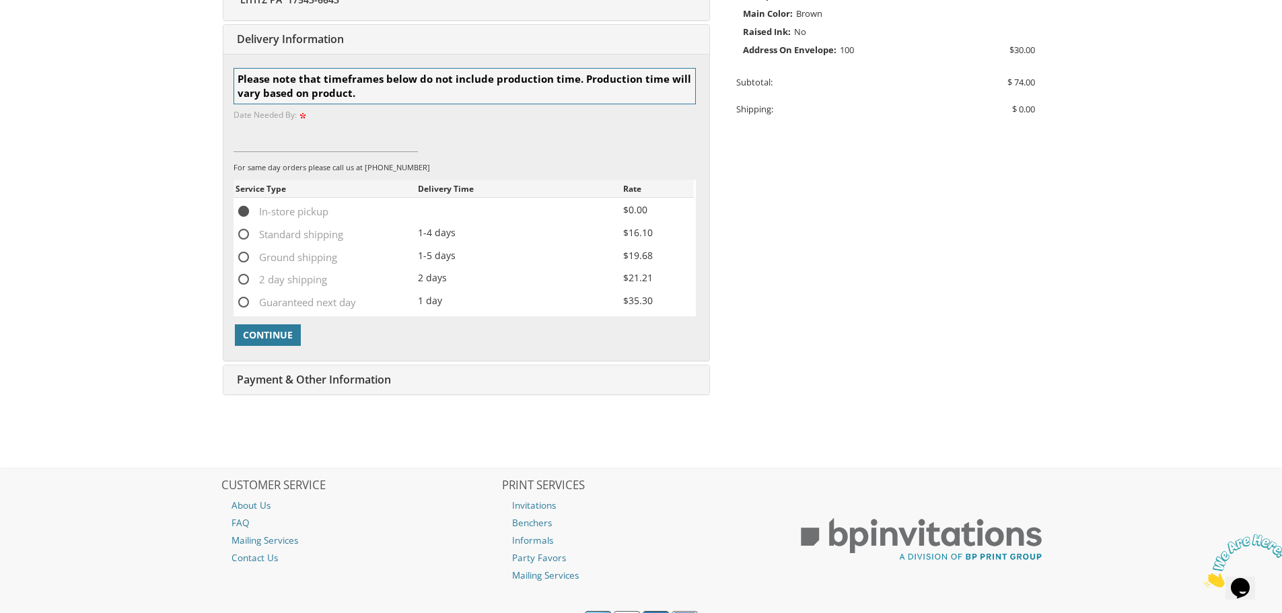
click at [244, 234] on span "Standard shipping" at bounding box center [290, 234] width 108 height 17
click at [244, 234] on input "Standard shipping" at bounding box center [240, 233] width 9 height 9
radio input "true"
click at [269, 338] on span "Continue" at bounding box center [268, 334] width 50 height 13
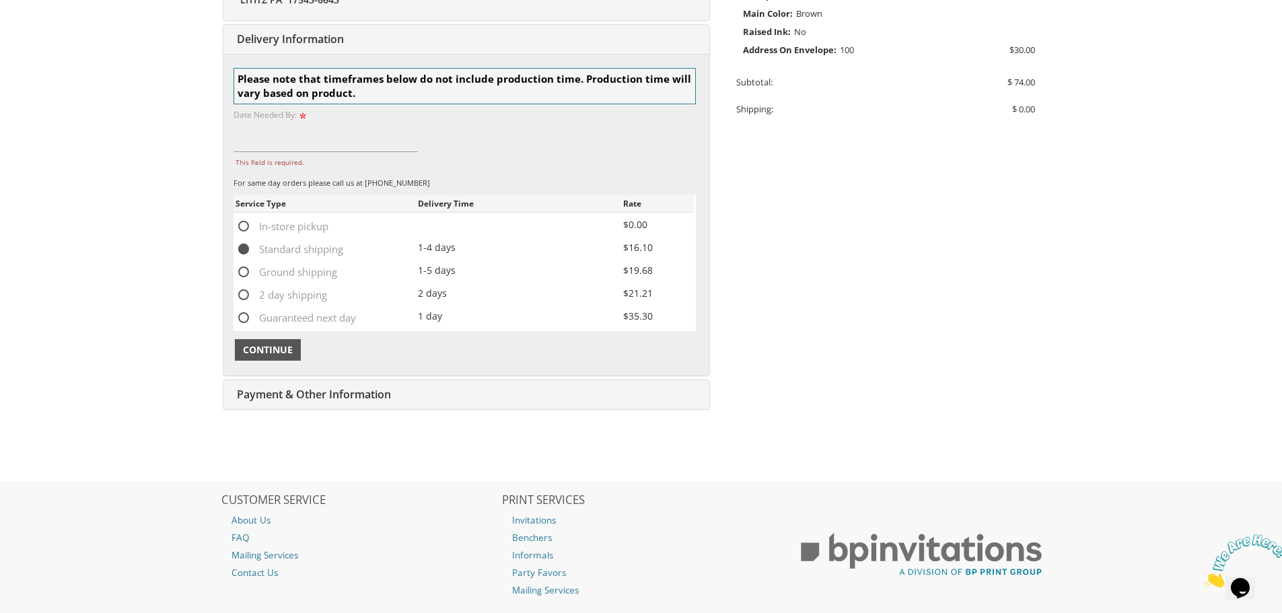
click at [271, 344] on span "Continue" at bounding box center [268, 349] width 50 height 13
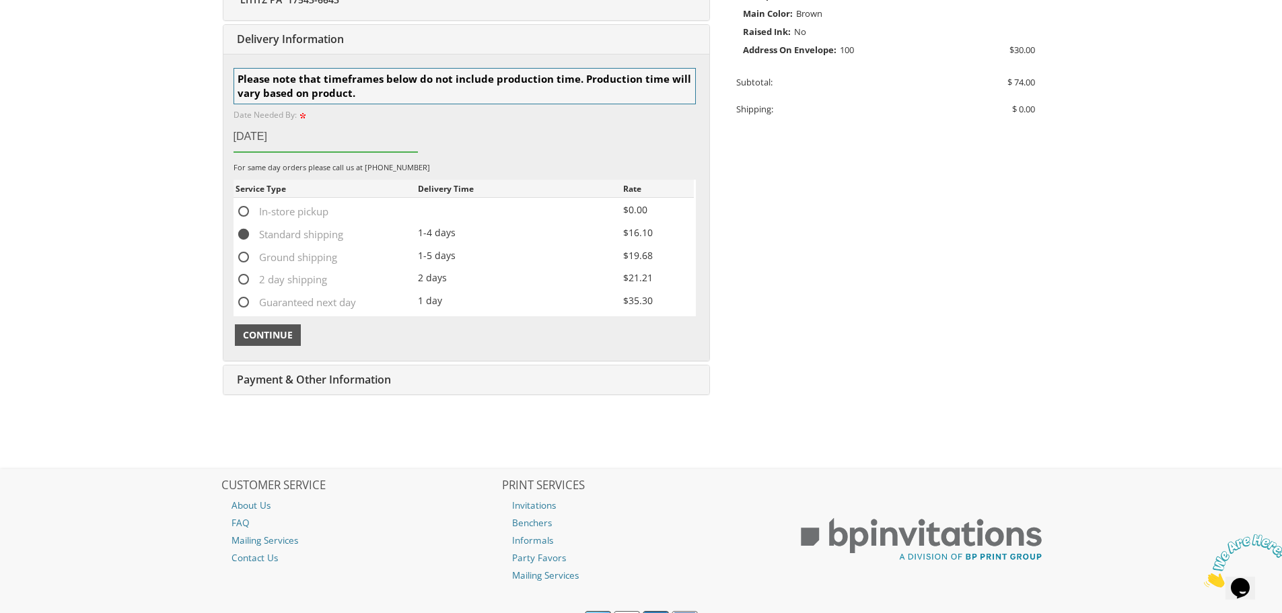
type input "12/01/25"
click at [276, 334] on span "Continue" at bounding box center [268, 334] width 50 height 13
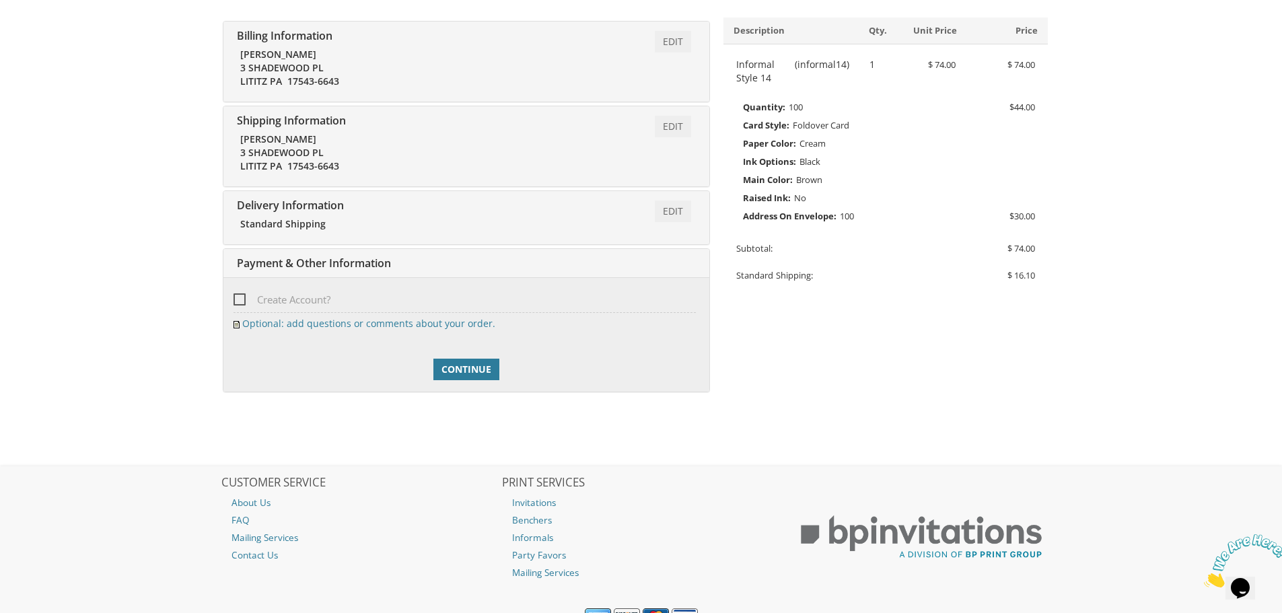
scroll to position [312, 0]
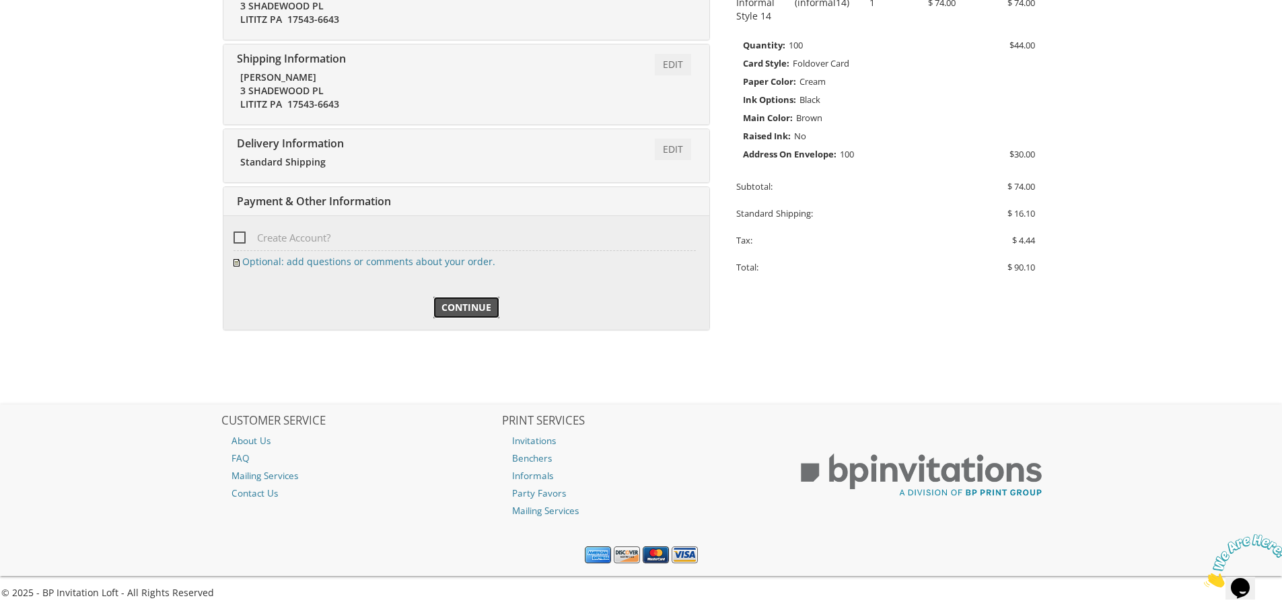
click at [475, 315] on link "Continue" at bounding box center [466, 308] width 66 height 22
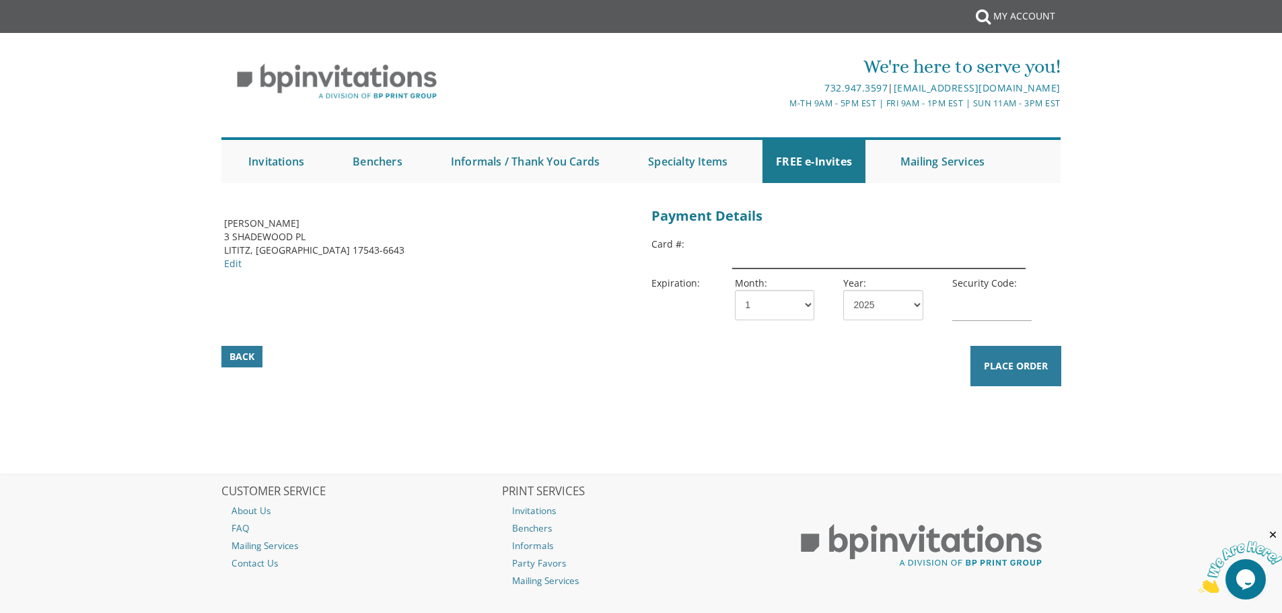
click at [745, 246] on input "text" at bounding box center [878, 253] width 293 height 31
type input "[CREDIT_CARD_NUMBER]"
click at [709, 343] on div "Back Place Order" at bounding box center [642, 364] width 870 height 46
click at [804, 306] on select "1 2 3 4 5 6 7 8 9 10 11 12" at bounding box center [774, 305] width 79 height 30
drag, startPoint x: 804, startPoint y: 306, endPoint x: 839, endPoint y: 284, distance: 41.5
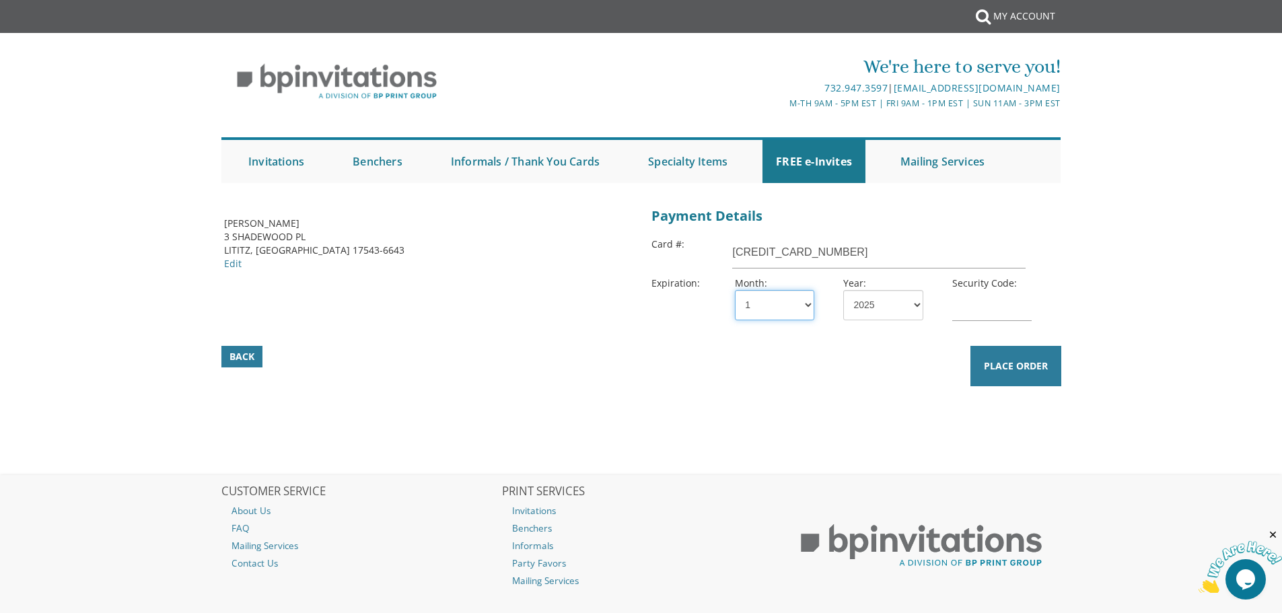
click at [839, 284] on div "Month: 1 2 3 4 5 6 7 8 9 10 11 12 Year: 2025 2026 2027 2028 2029 2030 2031 2032…" at bounding box center [888, 301] width 326 height 53
click at [804, 306] on select "1 2 3 4 5 6 7 8 9 10 11 12" at bounding box center [774, 305] width 79 height 30
select select "03"
click at [735, 290] on select "1 2 3 4 5 6 7 8 9 10 11 12" at bounding box center [774, 305] width 79 height 30
click at [909, 301] on select "2025 2026 2027 2028 2029 2030 2031 2032 2033 2034 2035" at bounding box center [882, 305] width 79 height 30
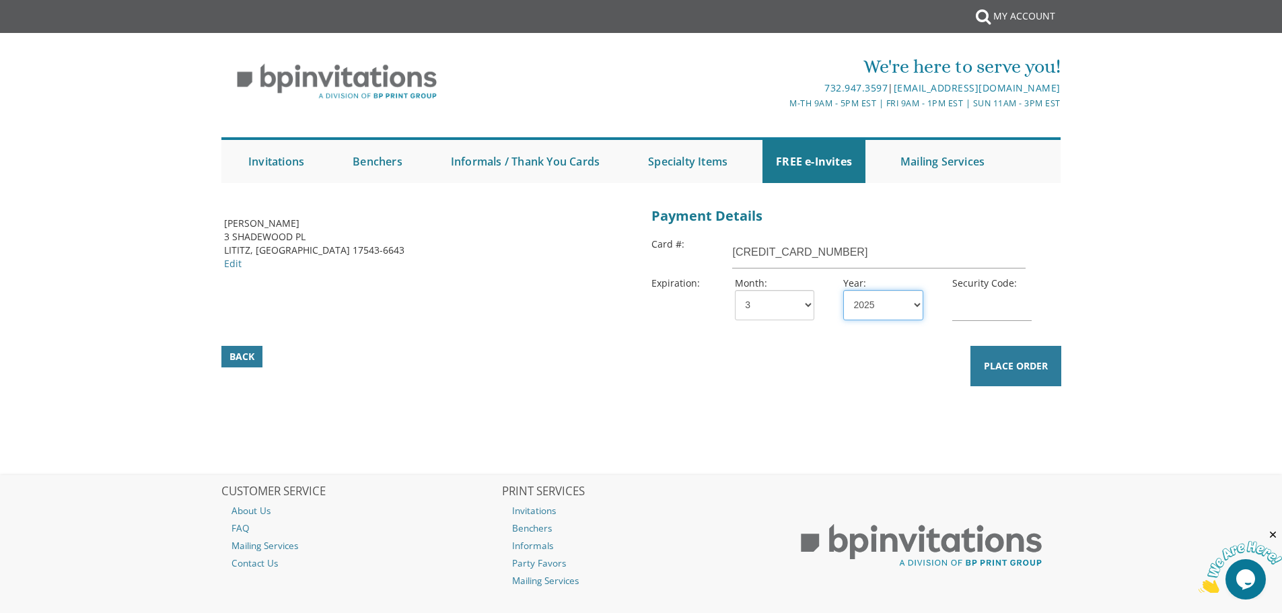
select select "27"
click at [843, 290] on select "2025 2026 2027 2028 2029 2030 2031 2032 2033 2034 2035" at bounding box center [882, 305] width 79 height 30
click at [978, 311] on input "text" at bounding box center [991, 305] width 79 height 31
type input "1832"
drag, startPoint x: 1020, startPoint y: 363, endPoint x: 1034, endPoint y: 380, distance: 21.0
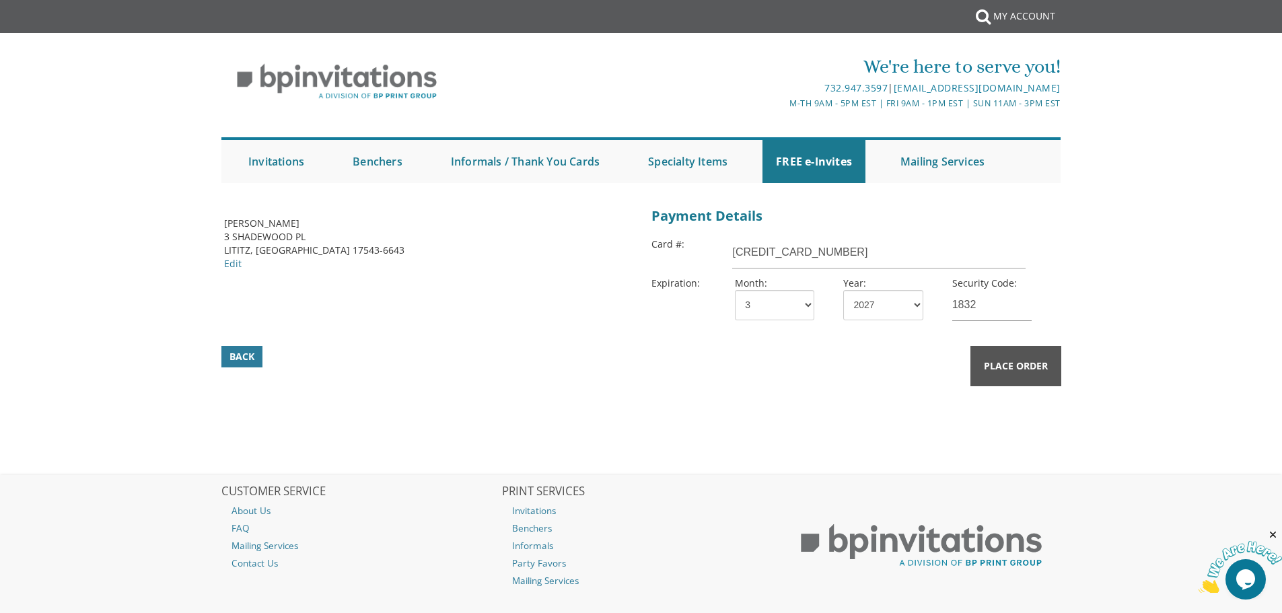
click at [1034, 380] on button "Place Order" at bounding box center [1016, 366] width 91 height 40
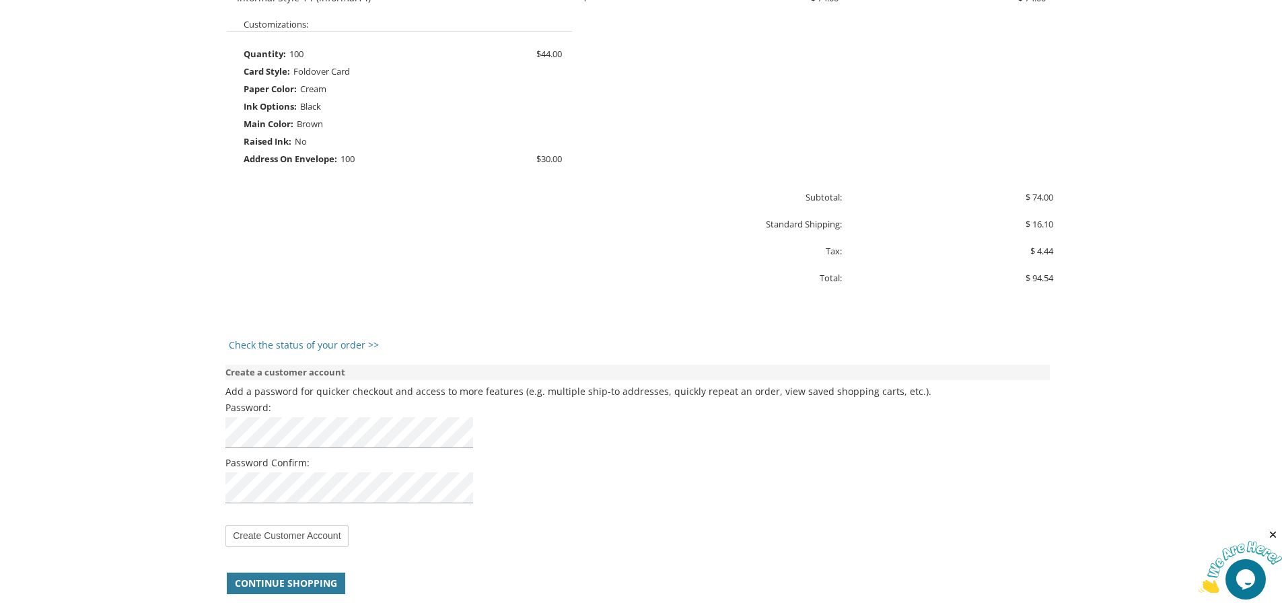
scroll to position [784, 0]
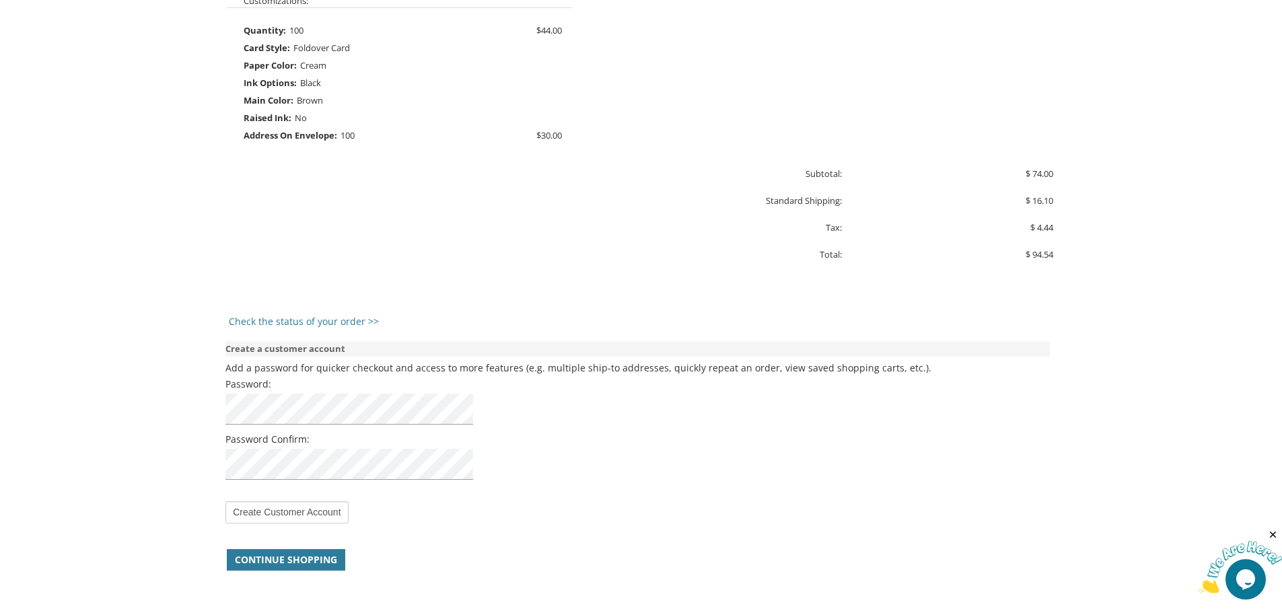
click at [856, 293] on div "$ 74.00 Subtotal: Category-based Quantity Discounts: Payment Type: Processing C…" at bounding box center [641, 227] width 835 height 135
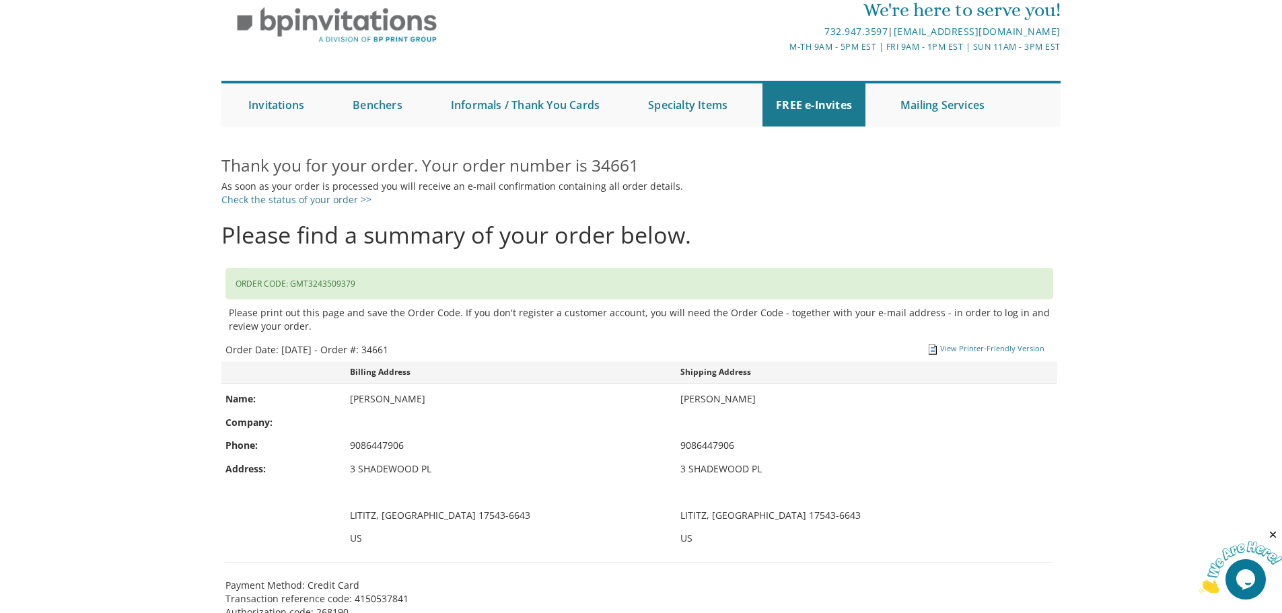
scroll to position [54, 0]
